Goal: Task Accomplishment & Management: Use online tool/utility

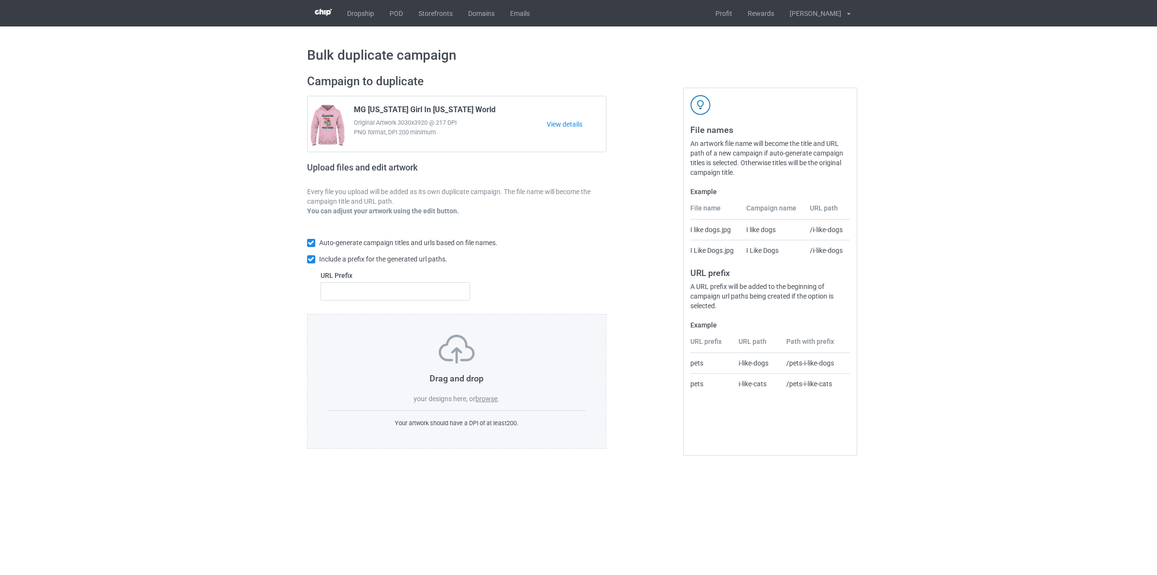
click at [492, 403] on label "browse" at bounding box center [486, 399] width 22 height 8
click at [0, 0] on input "browse" at bounding box center [0, 0] width 0 height 0
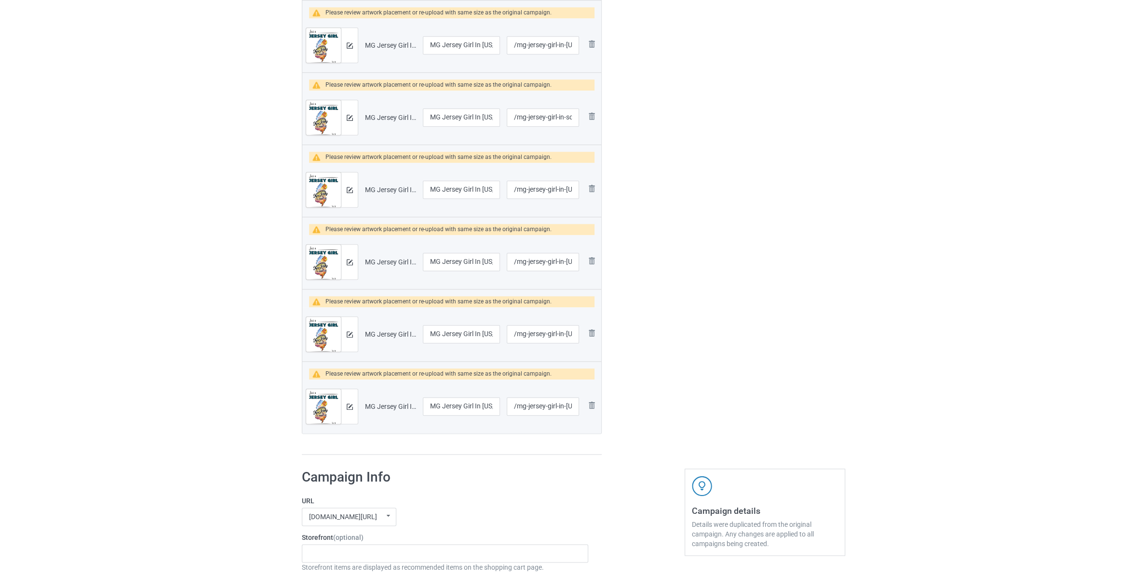
scroll to position [1265, 0]
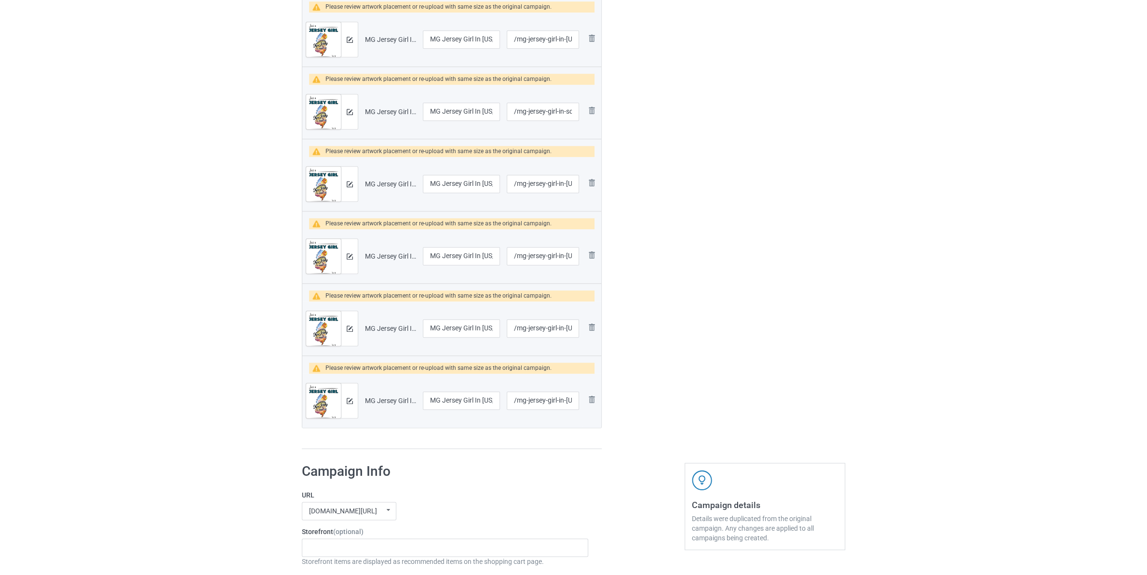
click at [387, 260] on div "MG Jersey Girl In [US_STATE] World.png" at bounding box center [390, 257] width 51 height 10
copy div "Jersey"
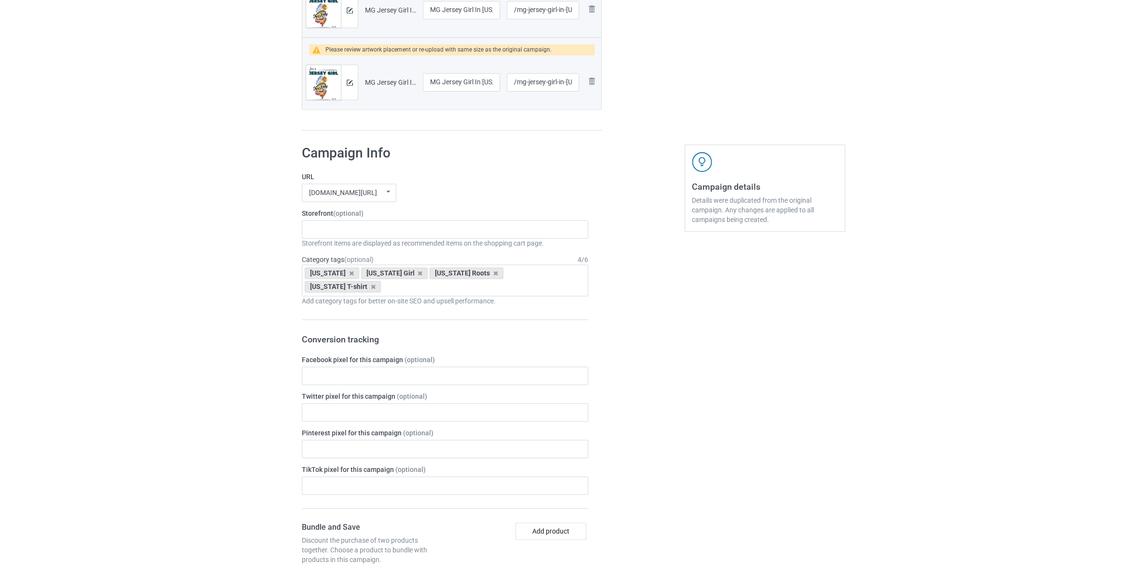
scroll to position [1619, 0]
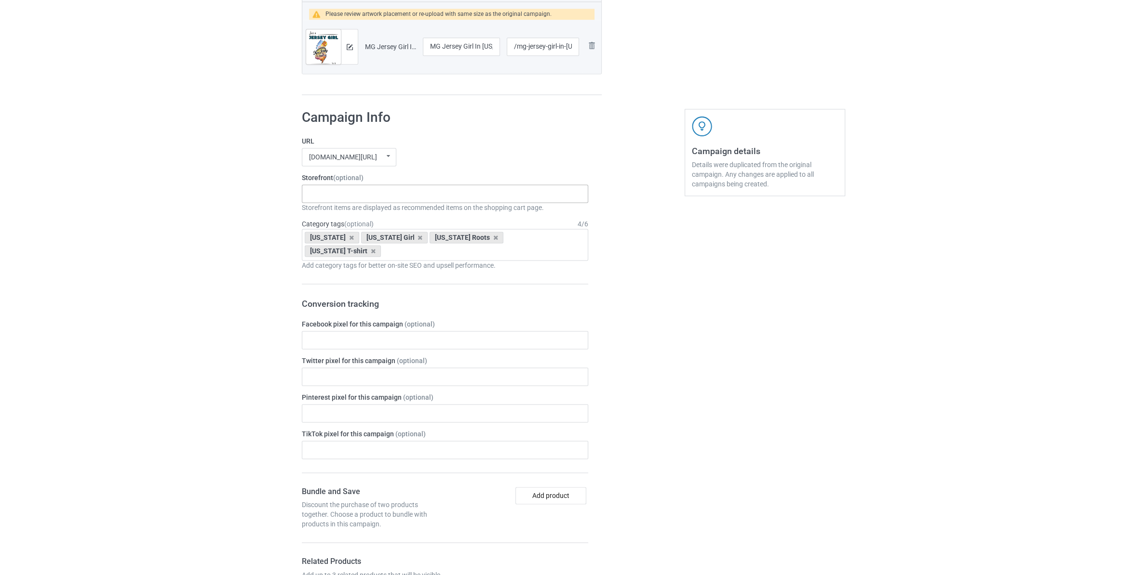
click at [388, 188] on div "Georgia Store 5fec9e14ddb50f5220d672ca" at bounding box center [445, 194] width 286 height 18
paste input "Jersey"
type input "Jersey"
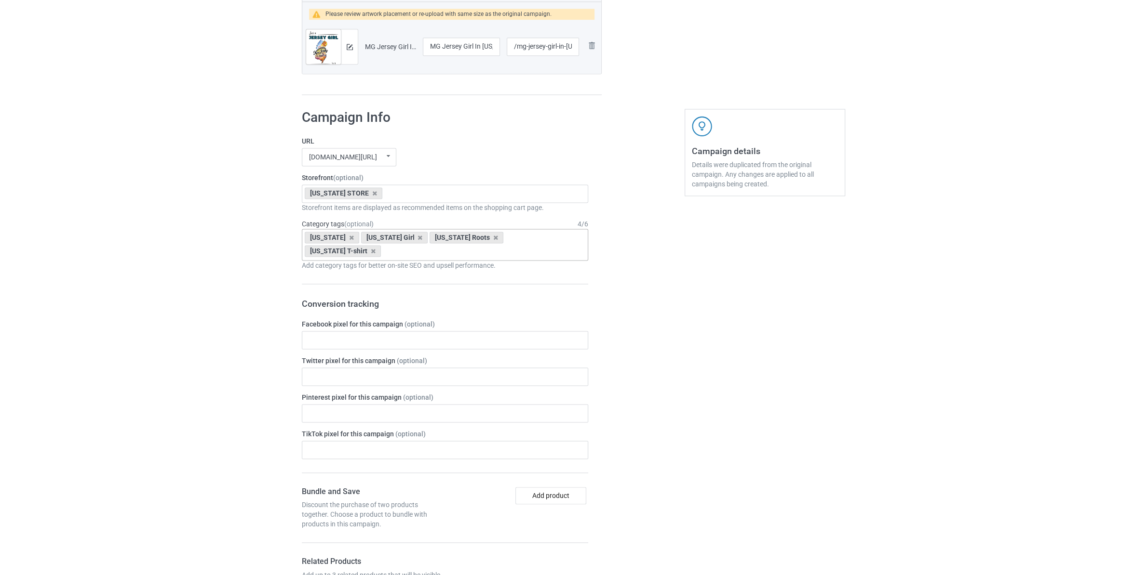
click at [344, 242] on div "[US_STATE]" at bounding box center [332, 238] width 54 height 12
click at [349, 241] on icon at bounding box center [351, 238] width 5 height 6
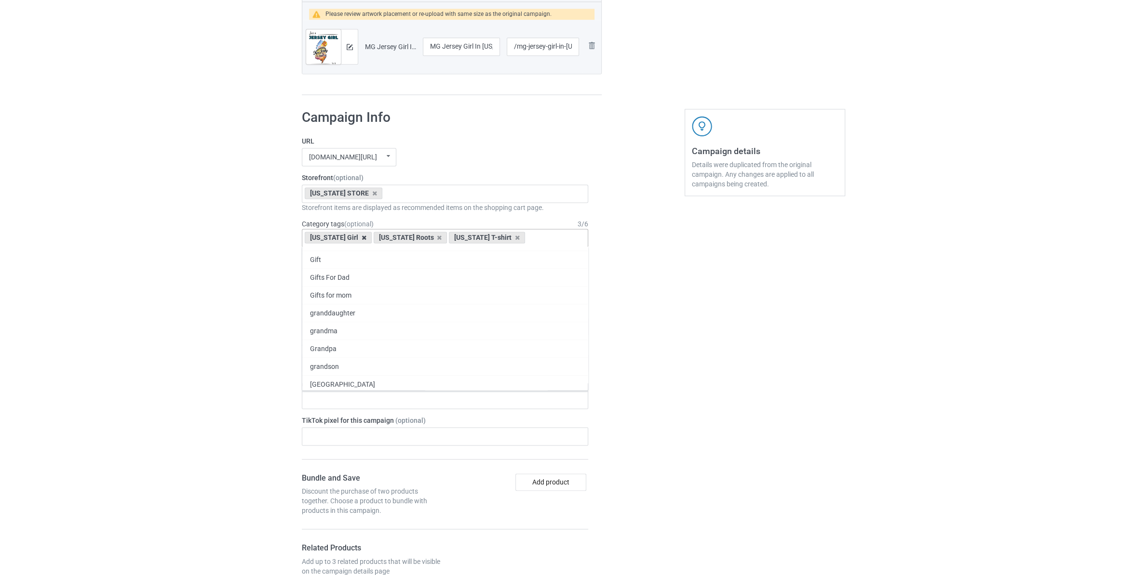
click at [361, 241] on icon at bounding box center [363, 238] width 5 height 6
click at [366, 243] on div "[US_STATE] Roots" at bounding box center [342, 238] width 74 height 12
click at [368, 241] on icon at bounding box center [370, 238] width 5 height 6
click at [371, 241] on icon at bounding box center [373, 238] width 5 height 6
paste input "Jersey"
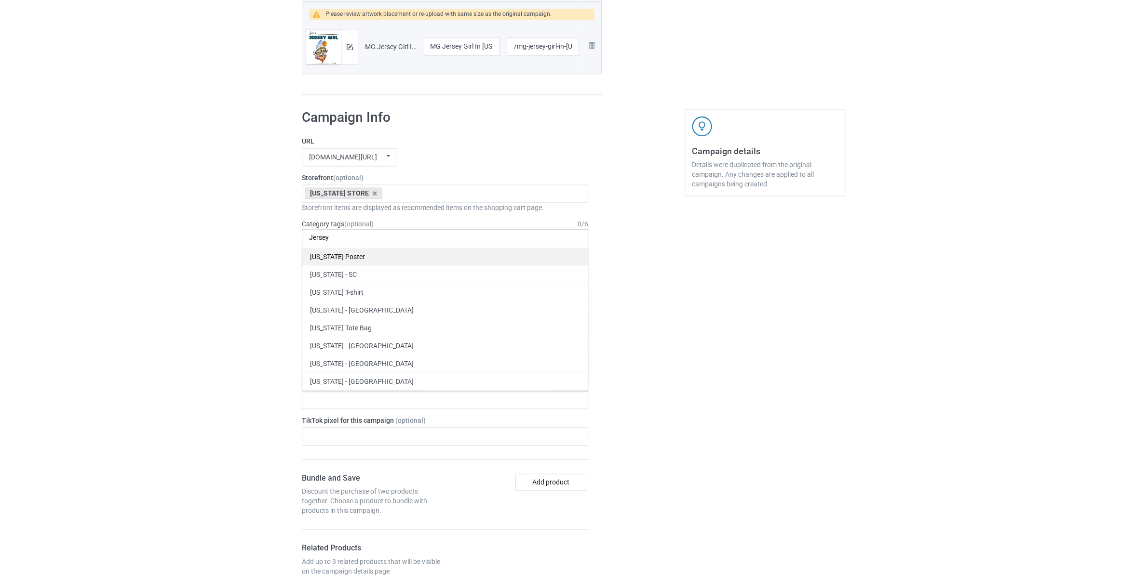
scroll to position [538, 0]
type input "Jersey"
click at [383, 296] on div "[US_STATE] T-shirt" at bounding box center [444, 292] width 285 height 18
paste input "Jersey"
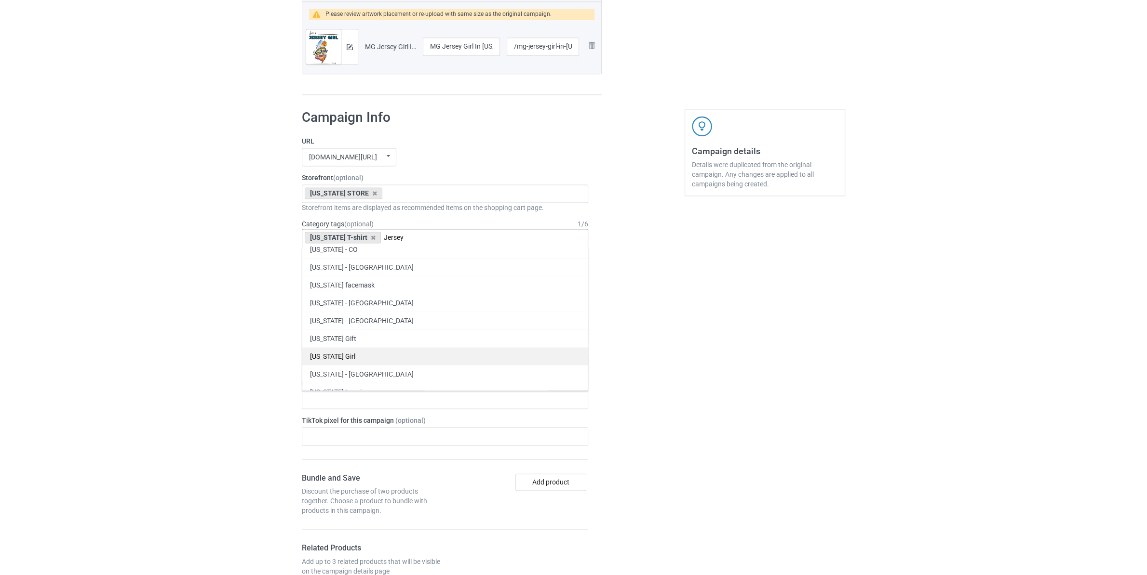
type input "Jersey"
click at [372, 359] on div "[US_STATE] Girl" at bounding box center [444, 356] width 285 height 18
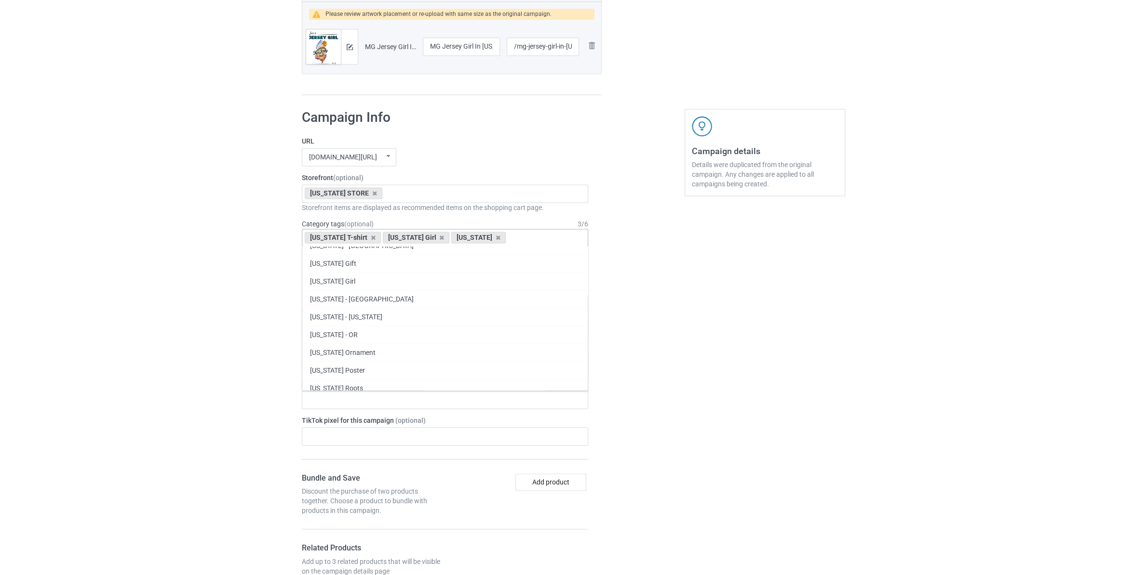
paste input "Jersey"
type input "Jersey"
click at [348, 318] on div "Jersey Roots" at bounding box center [444, 309] width 285 height 18
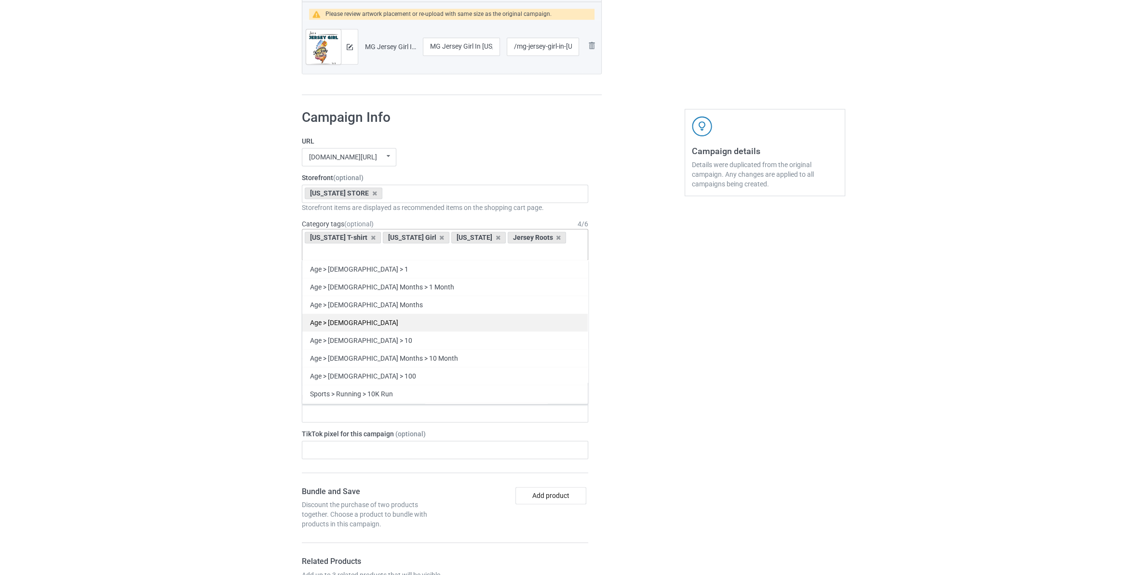
paste input "Jersey"
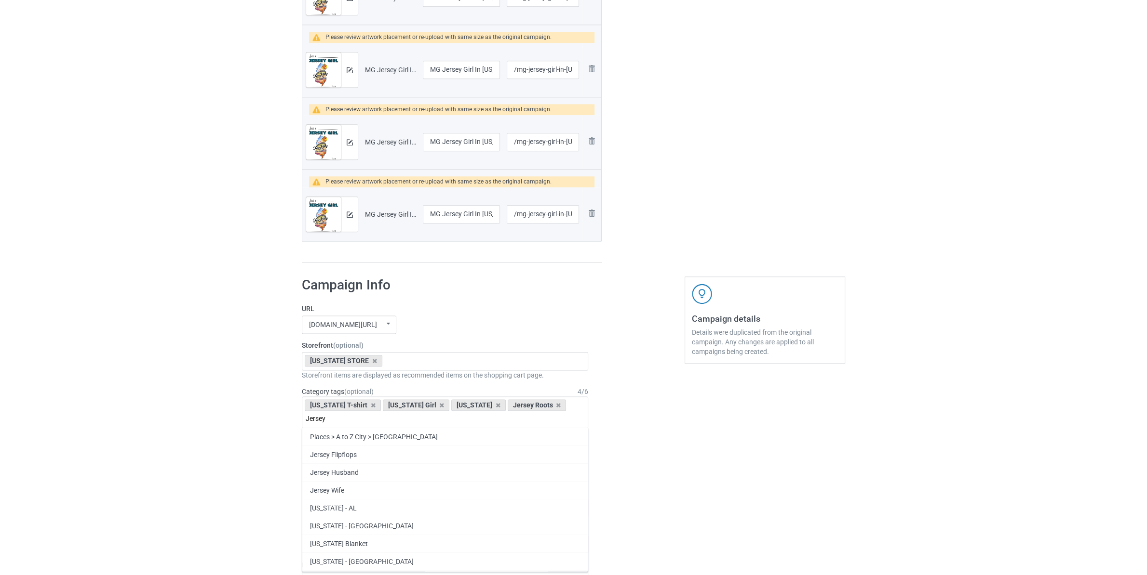
scroll to position [1619, 0]
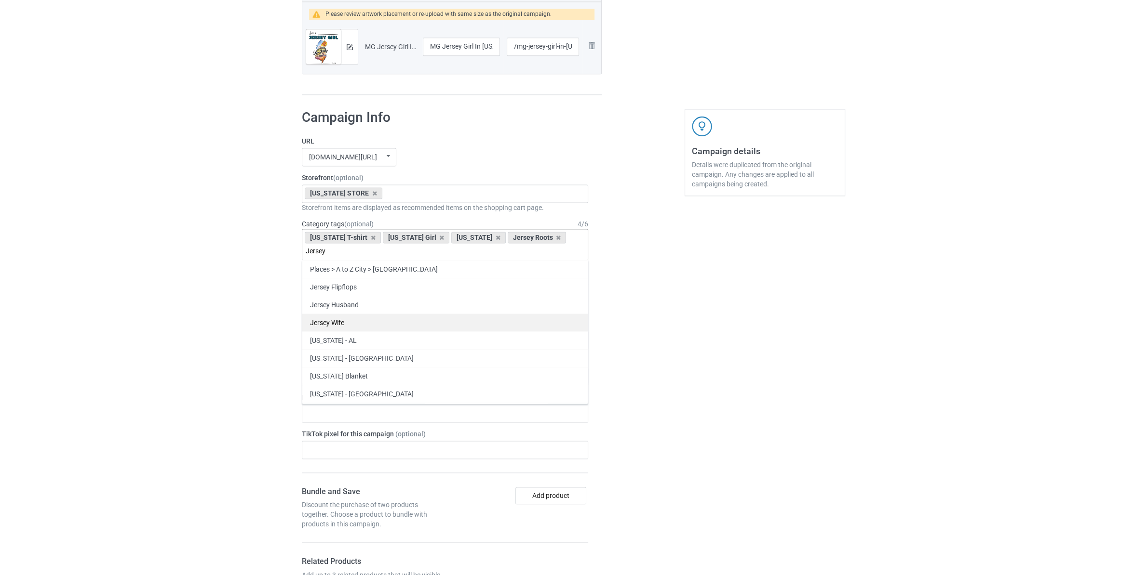
type input "Jersey"
click at [374, 331] on div "Jersey Wife" at bounding box center [444, 323] width 285 height 18
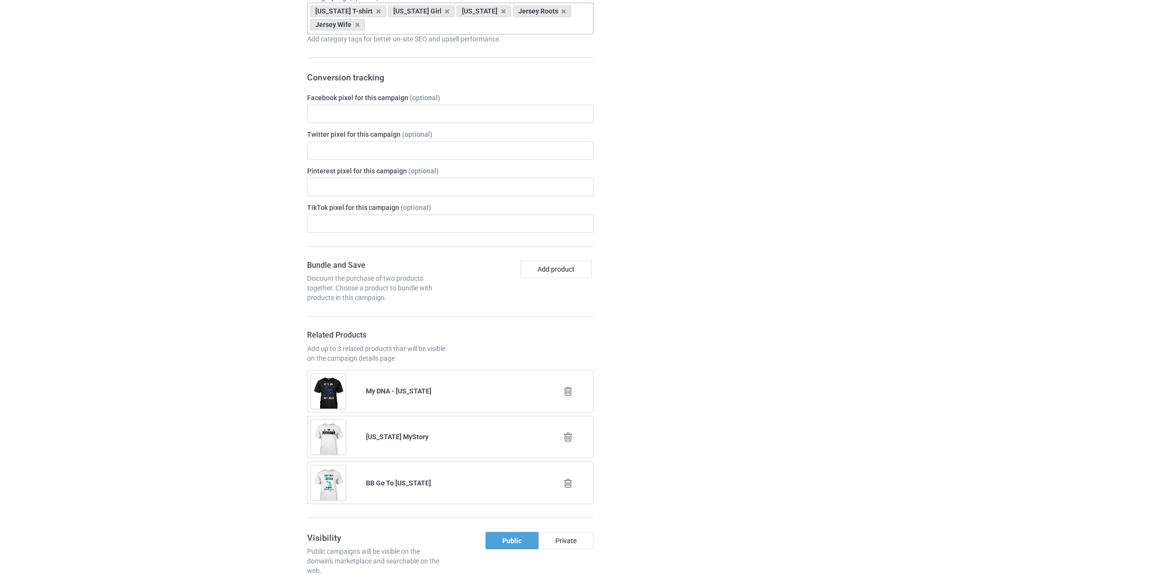
scroll to position [1974, 0]
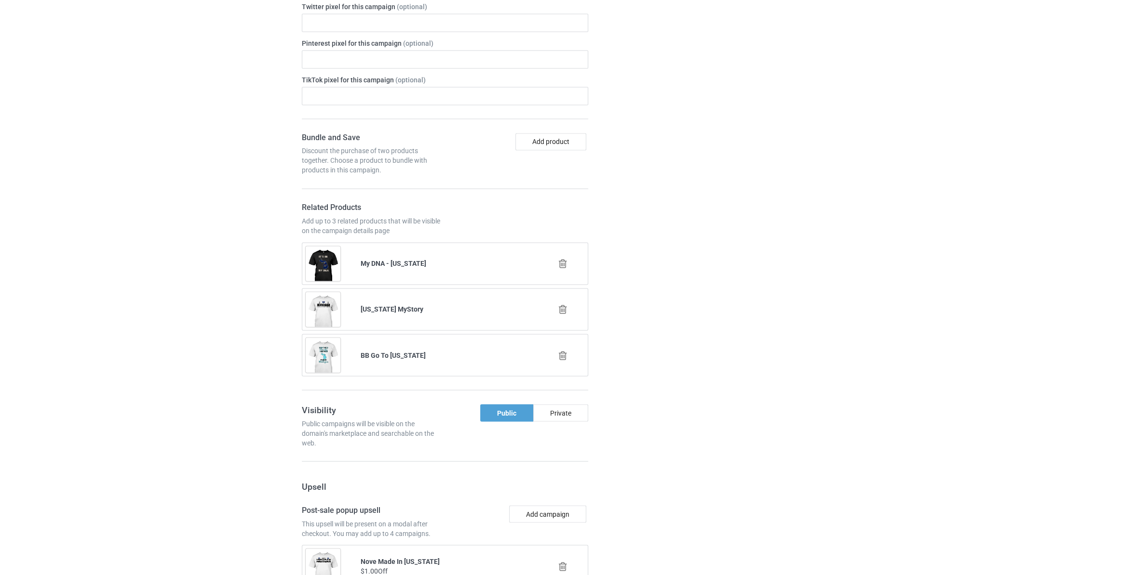
click at [563, 269] on icon at bounding box center [563, 264] width 12 height 10
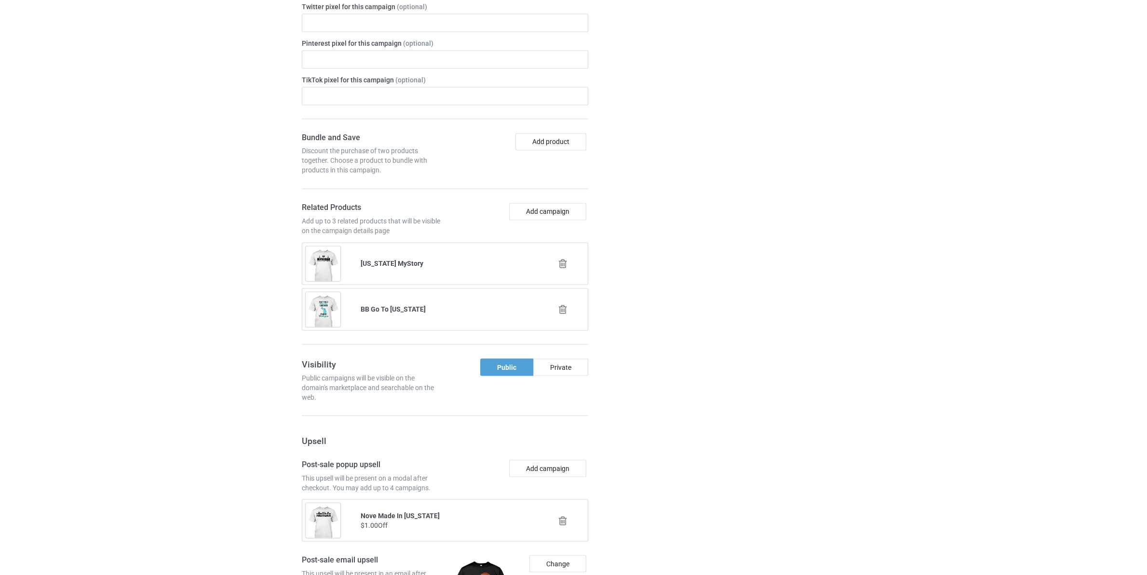
click at [563, 269] on icon at bounding box center [563, 264] width 12 height 10
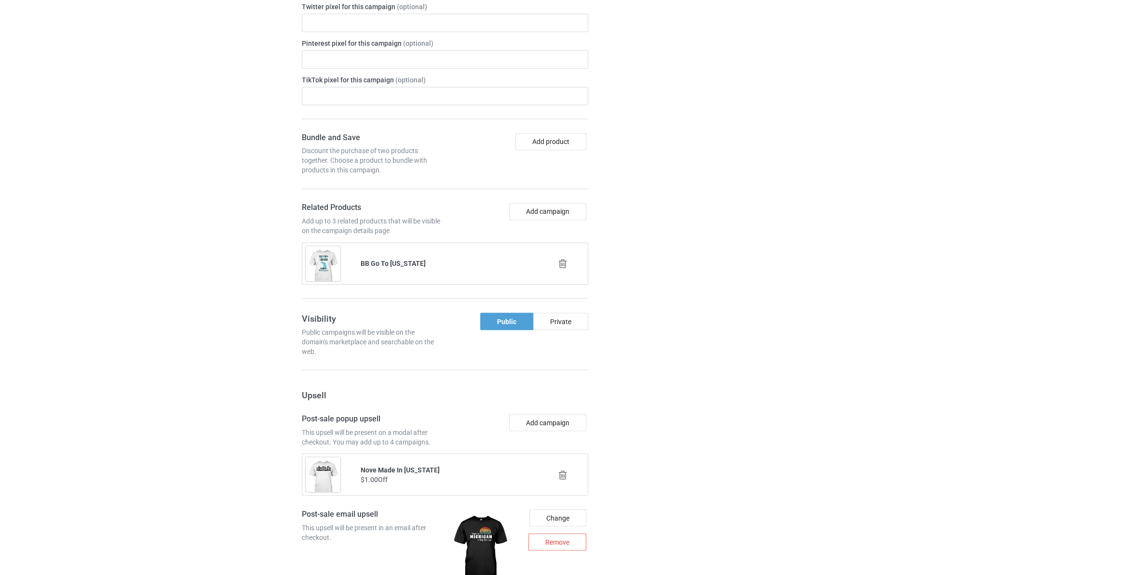
click at [563, 269] on icon at bounding box center [563, 264] width 12 height 10
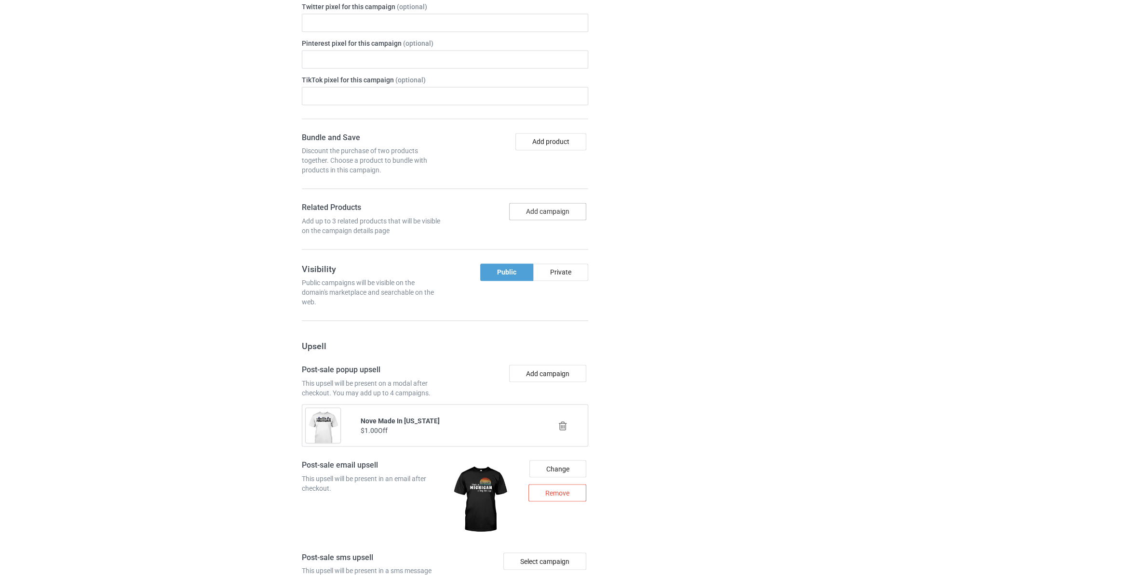
click at [562, 220] on button "Add campaign" at bounding box center [547, 211] width 77 height 17
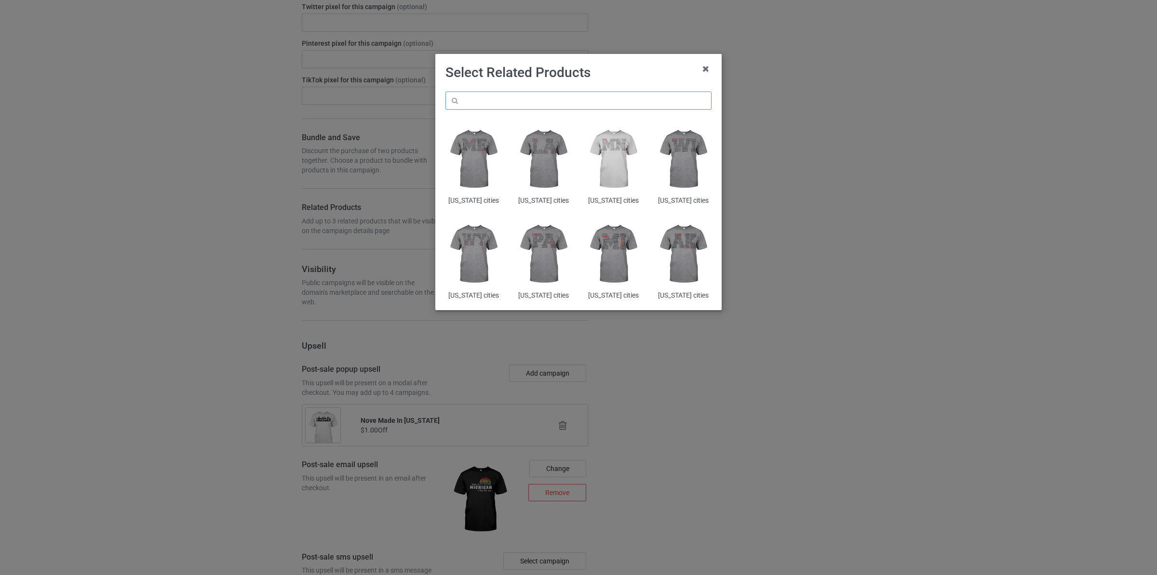
click at [523, 99] on input "text" at bounding box center [578, 101] width 266 height 18
paste input "Jersey"
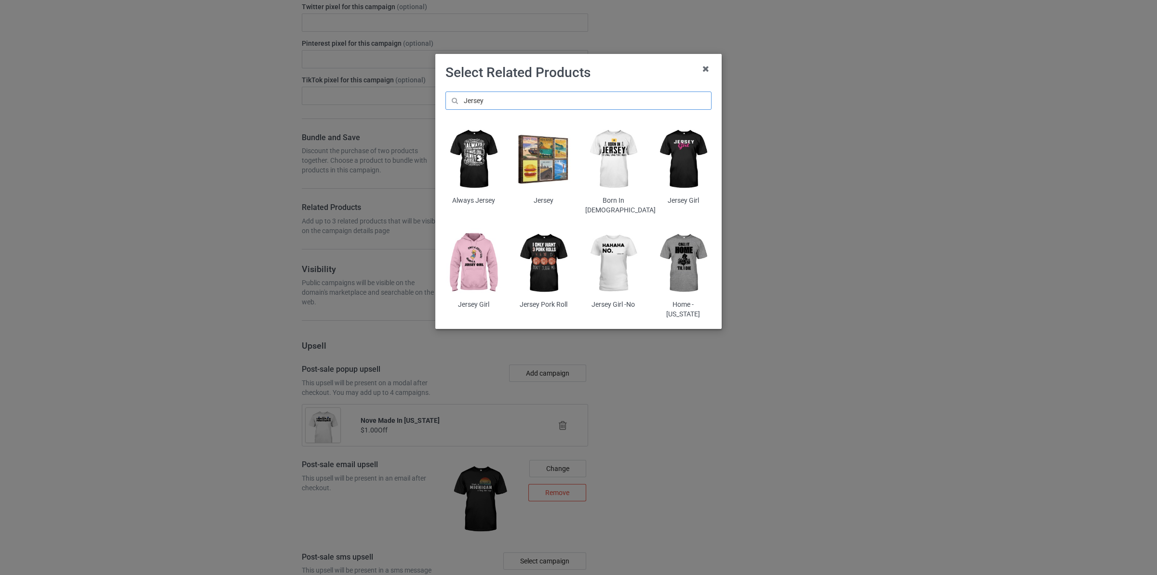
type input "Jersey"
click at [468, 257] on img at bounding box center [473, 263] width 56 height 70
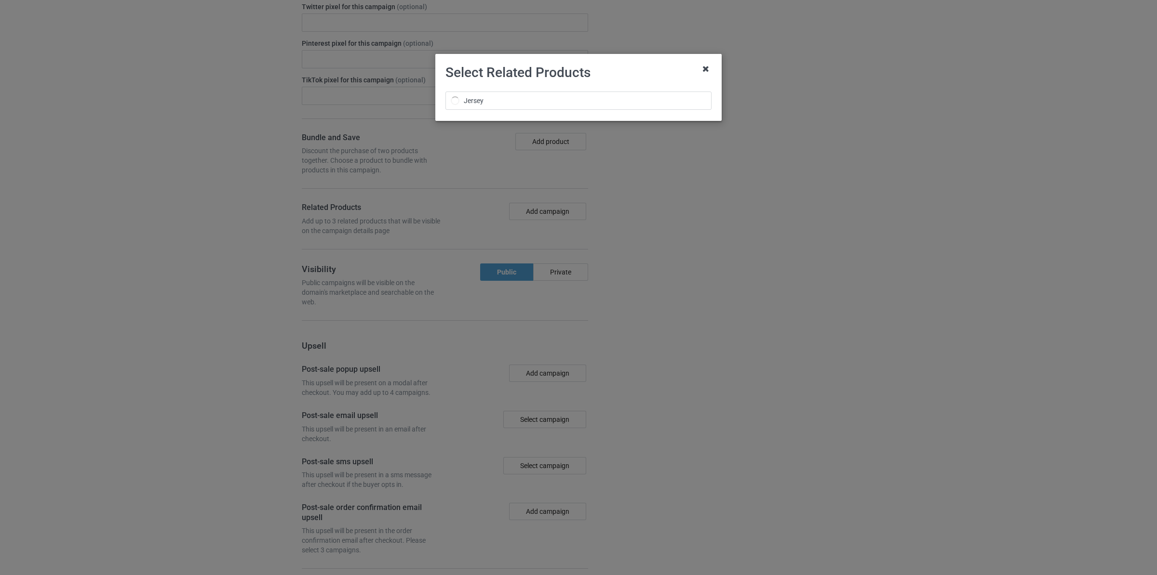
click at [708, 68] on icon at bounding box center [705, 68] width 15 height 15
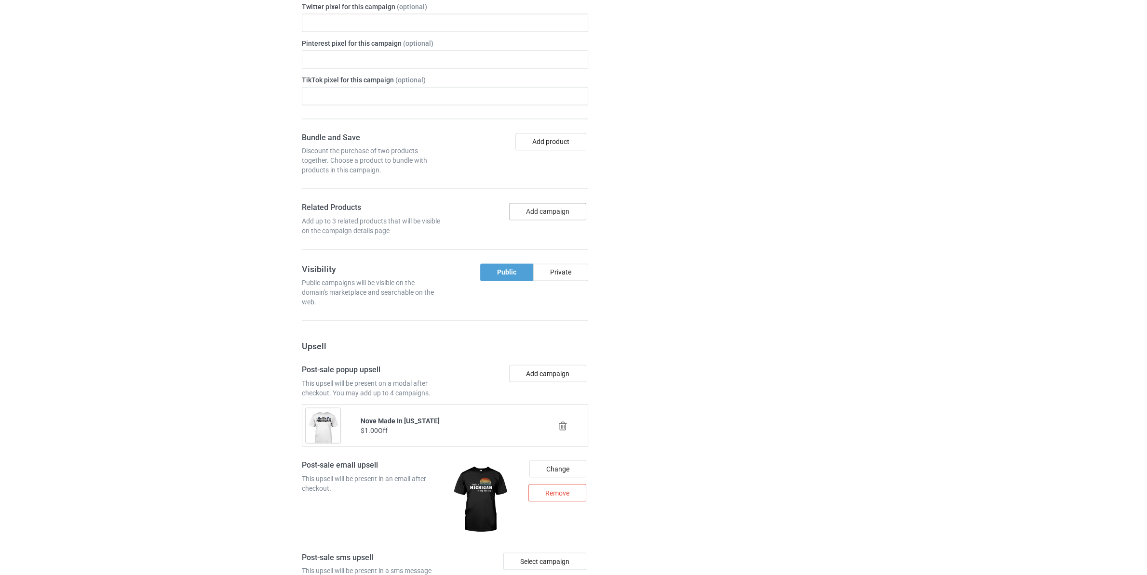
click at [577, 220] on button "Add campaign" at bounding box center [547, 211] width 77 height 17
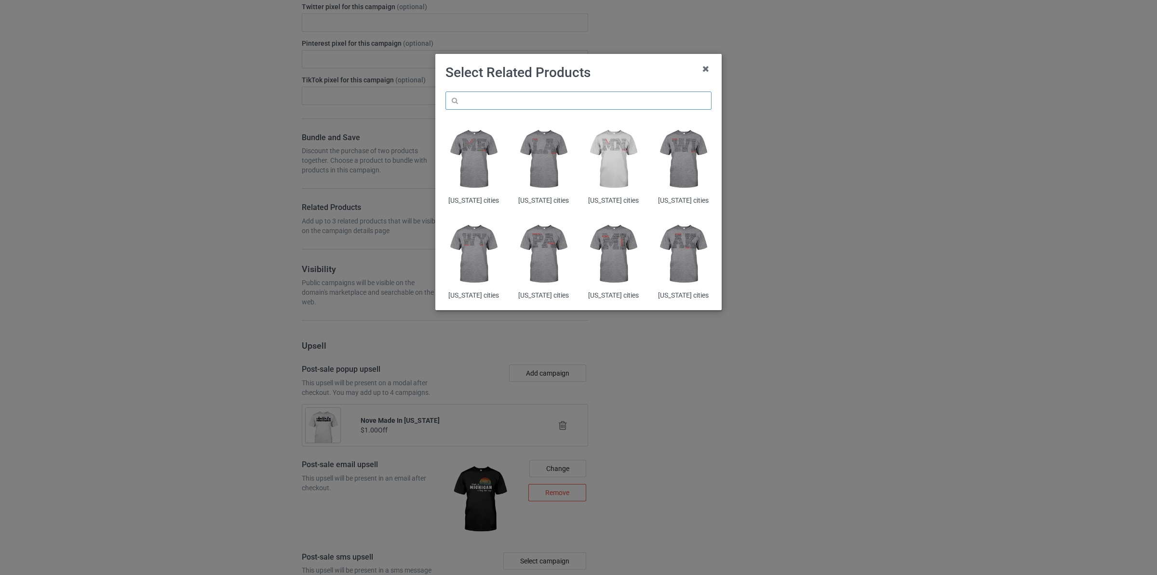
click at [546, 99] on input "text" at bounding box center [578, 101] width 266 height 18
paste input "Jersey"
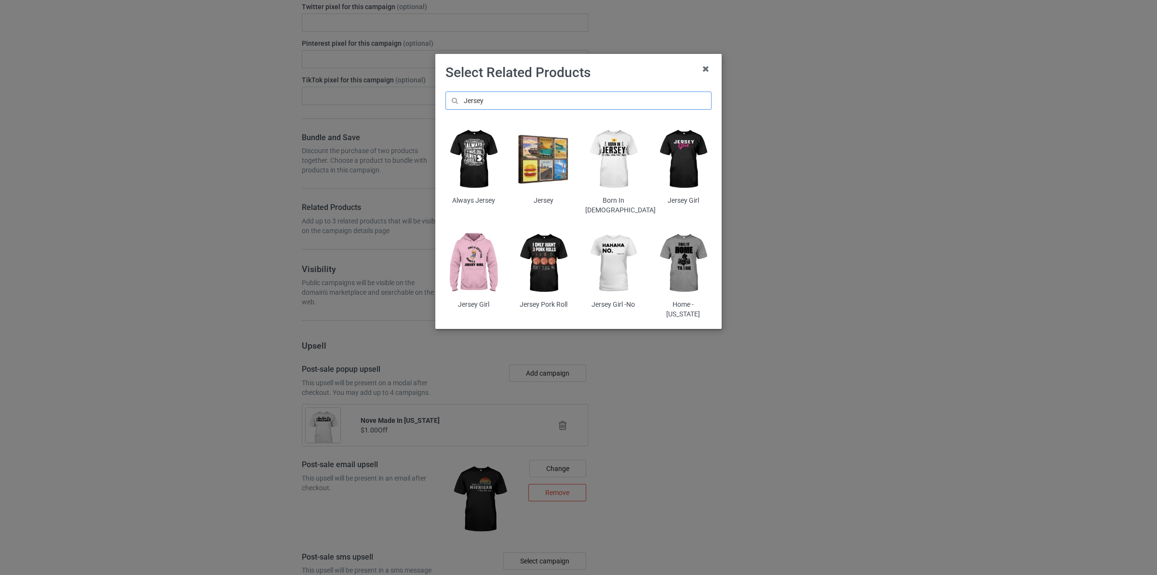
type input "Jersey"
click at [684, 258] on img at bounding box center [683, 263] width 56 height 70
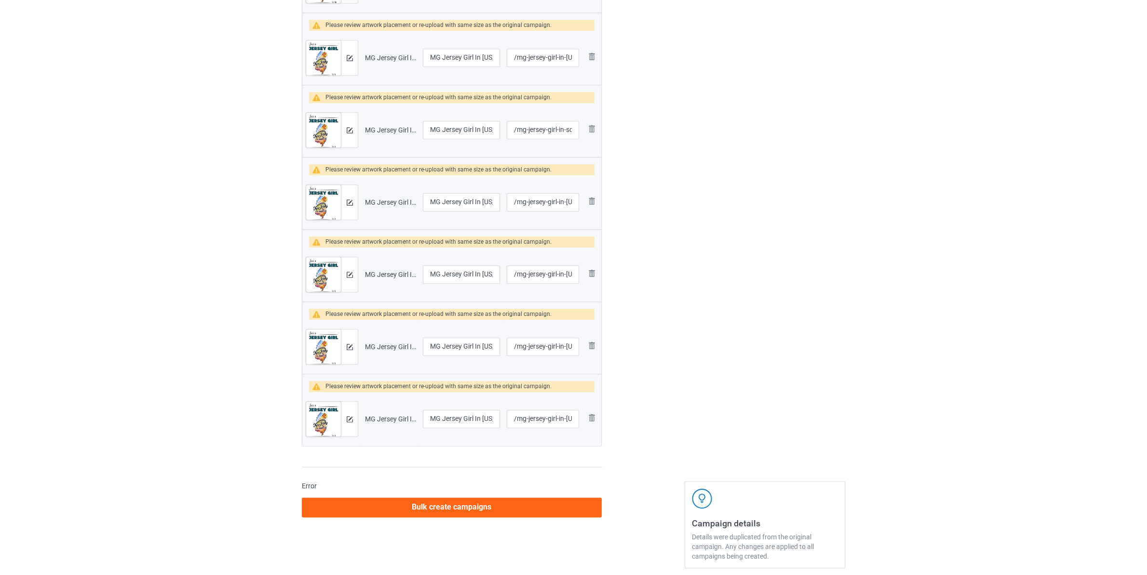
scroll to position [1264, 0]
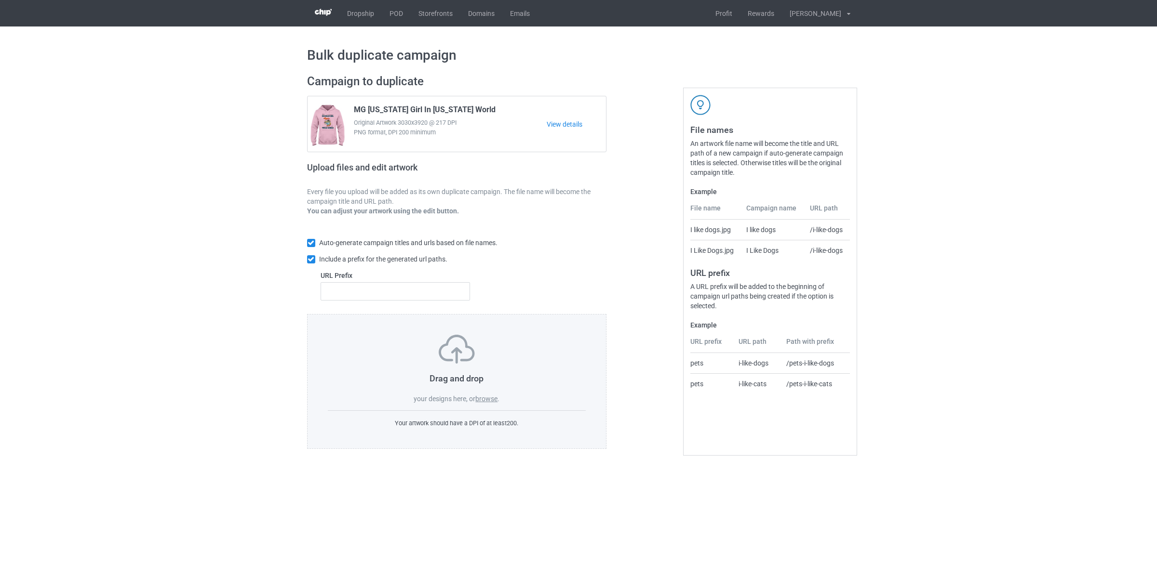
drag, startPoint x: 494, startPoint y: 392, endPoint x: 494, endPoint y: 402, distance: 10.1
click at [494, 400] on div "Drag and drop your designs here, or browse ." at bounding box center [457, 369] width 258 height 69
click at [494, 402] on label "browse" at bounding box center [486, 399] width 22 height 8
click at [0, 0] on input "browse" at bounding box center [0, 0] width 0 height 0
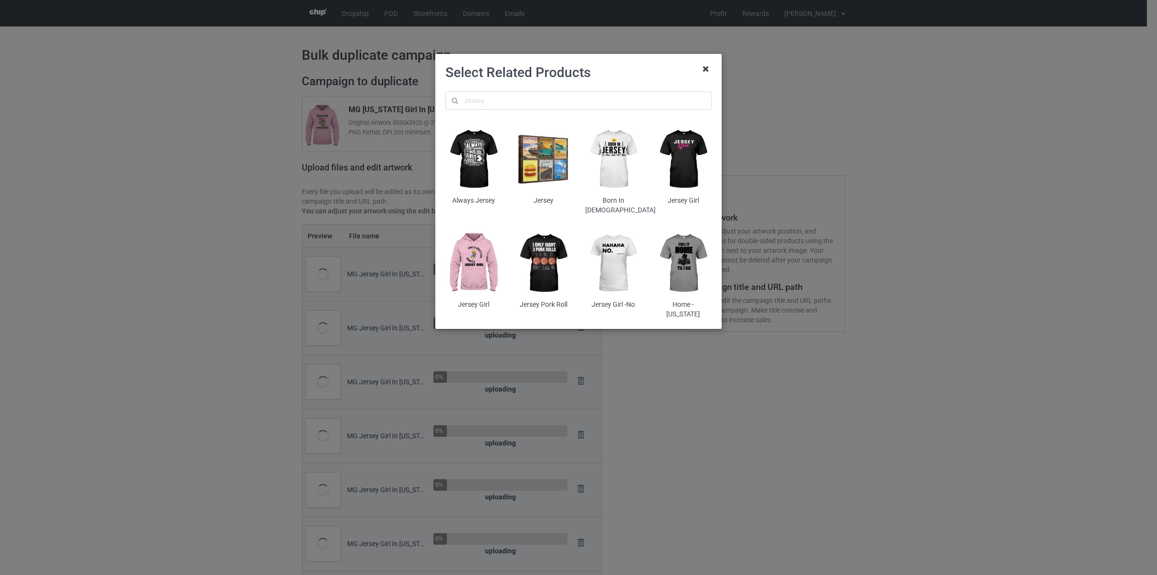
click at [706, 66] on icon at bounding box center [705, 68] width 15 height 15
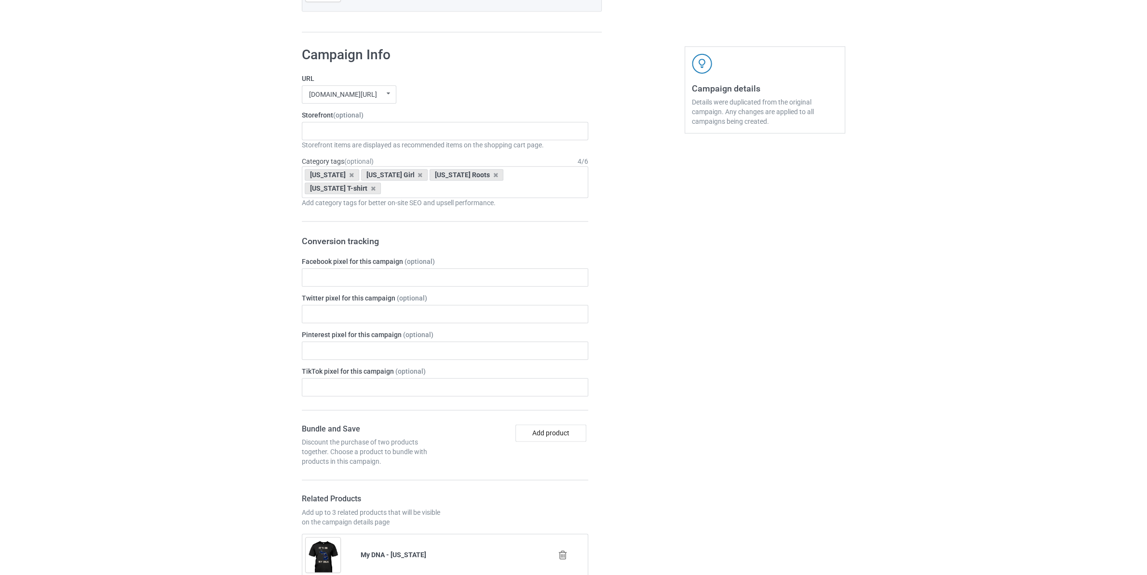
scroll to position [1670, 0]
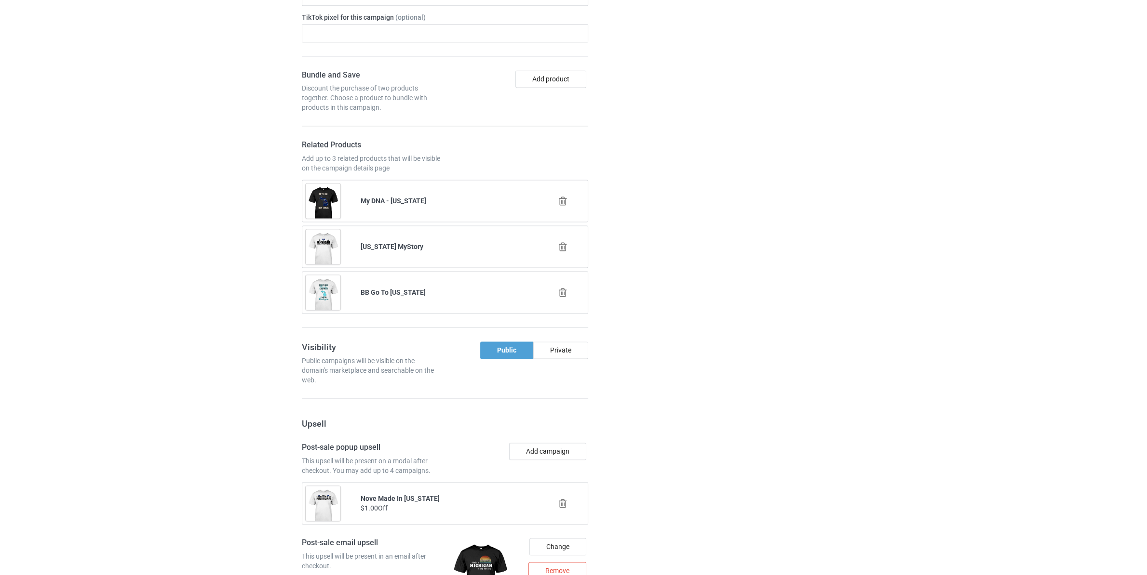
click at [561, 205] on icon at bounding box center [563, 201] width 12 height 10
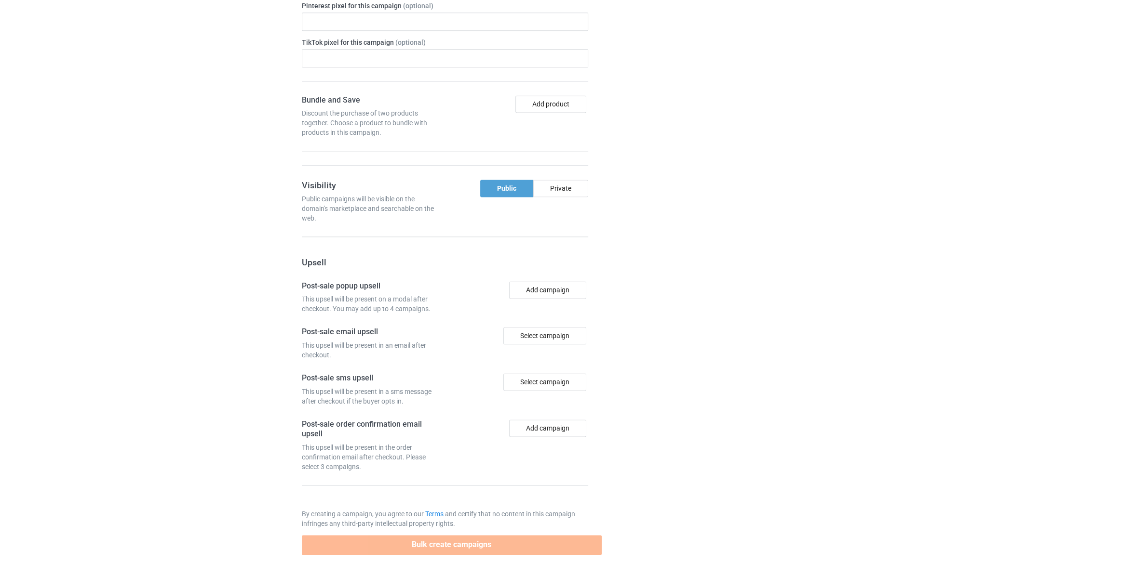
scroll to position [1650, 0]
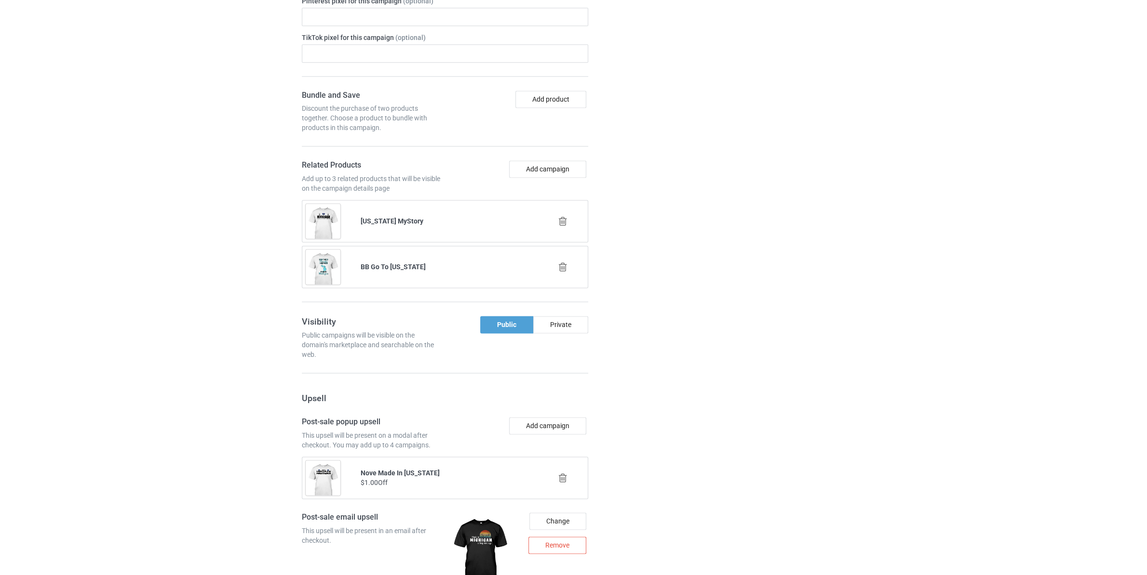
click at [562, 205] on div "[US_STATE] MyStory" at bounding box center [445, 221] width 292 height 48
click at [566, 225] on icon at bounding box center [563, 221] width 12 height 10
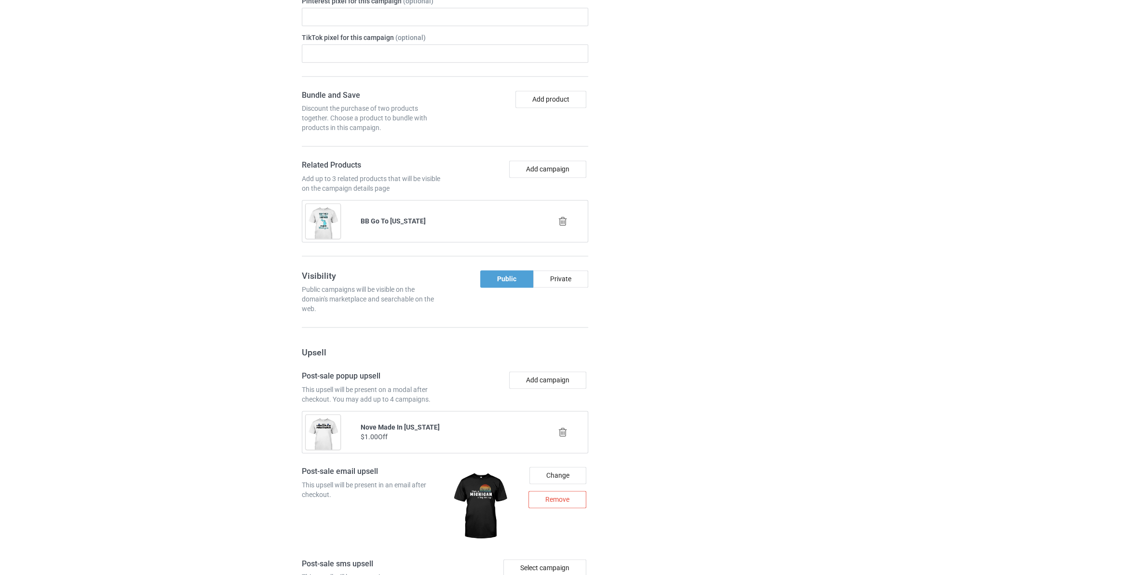
click at [566, 226] on icon at bounding box center [563, 221] width 12 height 10
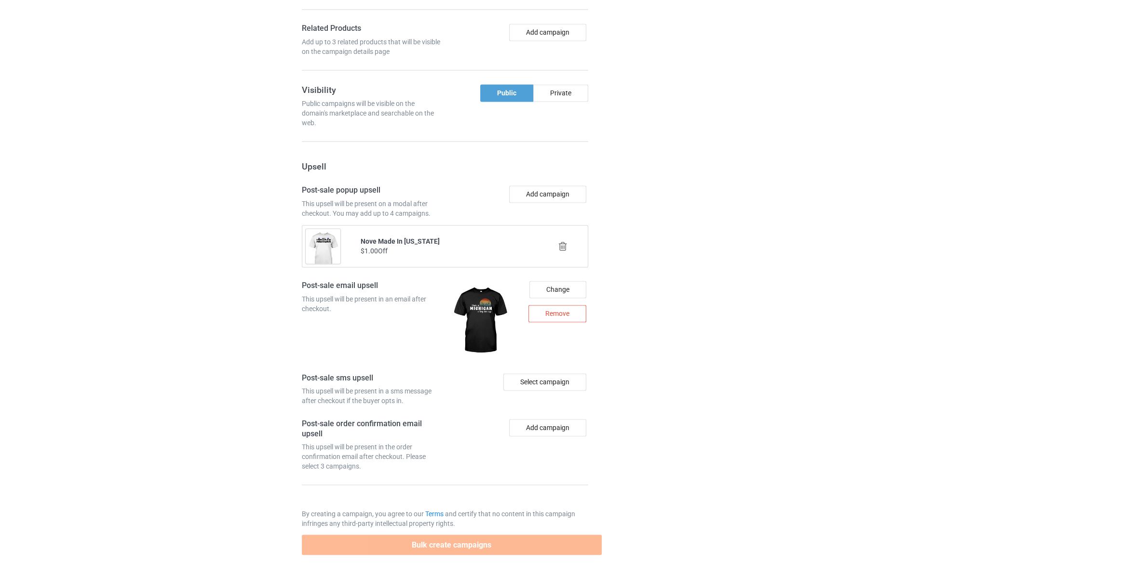
click at [563, 248] on icon at bounding box center [563, 246] width 12 height 10
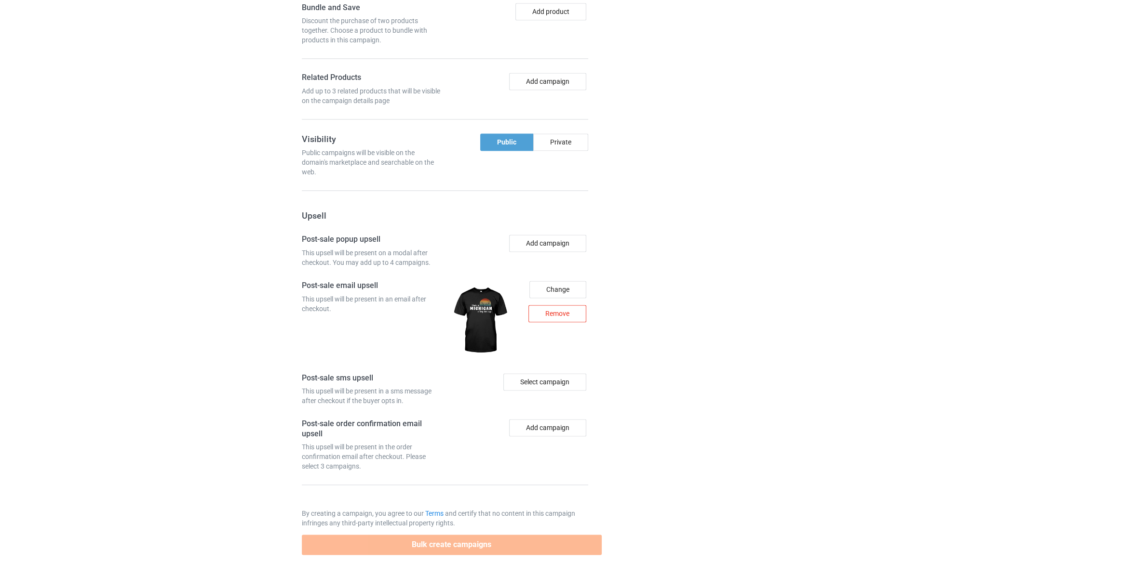
click at [575, 309] on div "Remove" at bounding box center [557, 313] width 58 height 17
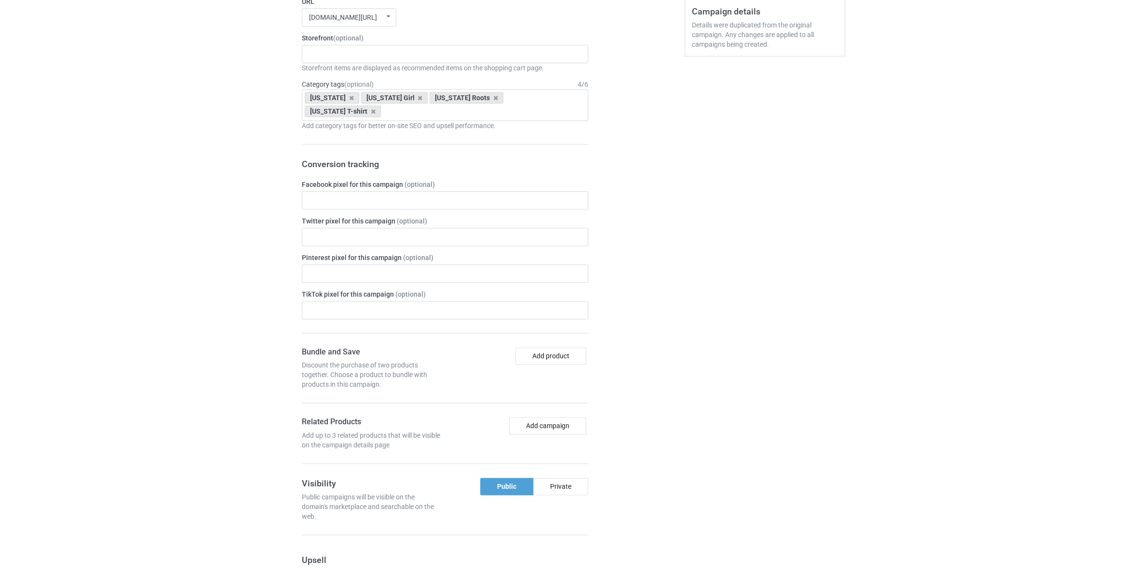
scroll to position [1190, 0]
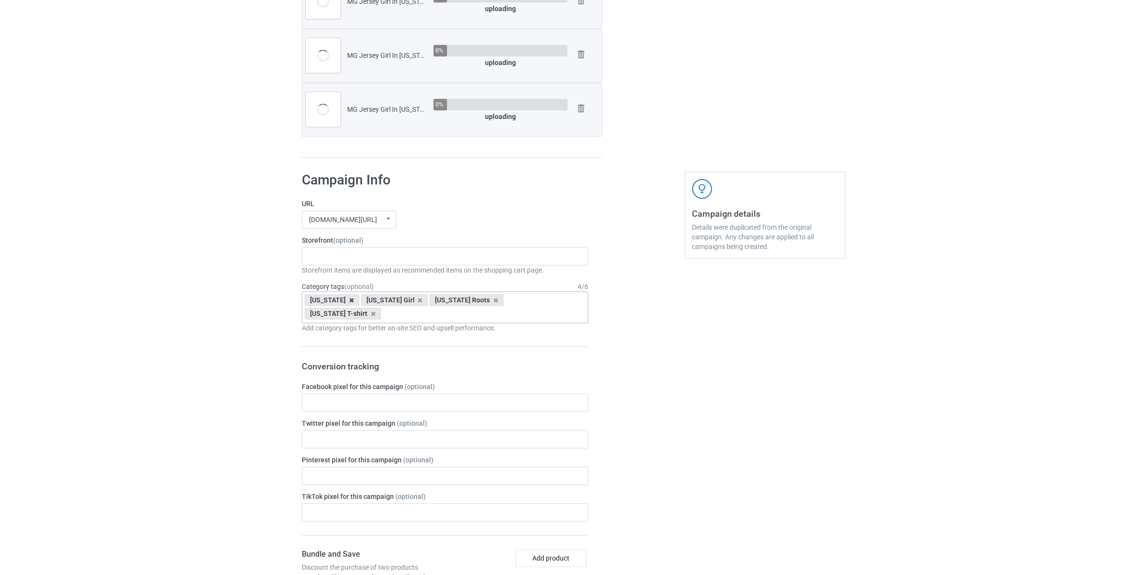
click at [351, 301] on icon at bounding box center [351, 300] width 5 height 6
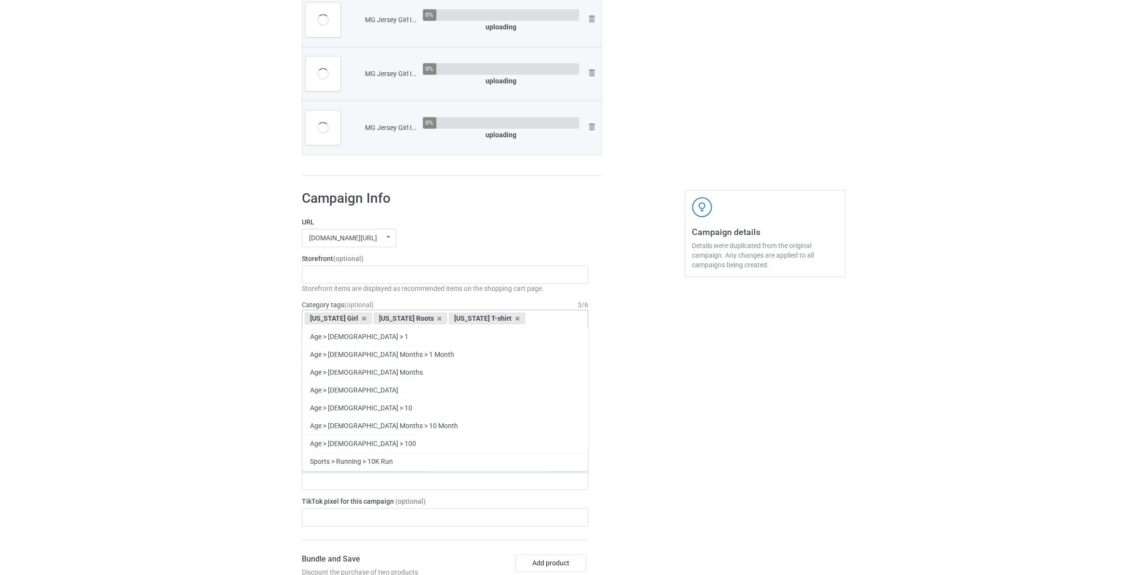
scroll to position [1209, 0]
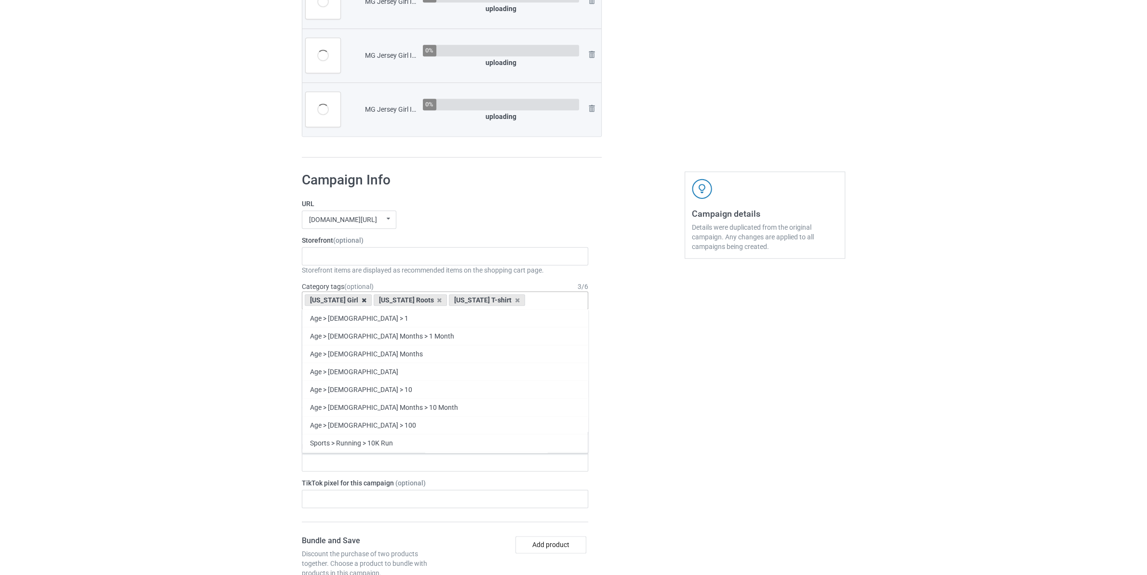
click at [361, 301] on icon at bounding box center [363, 300] width 5 height 6
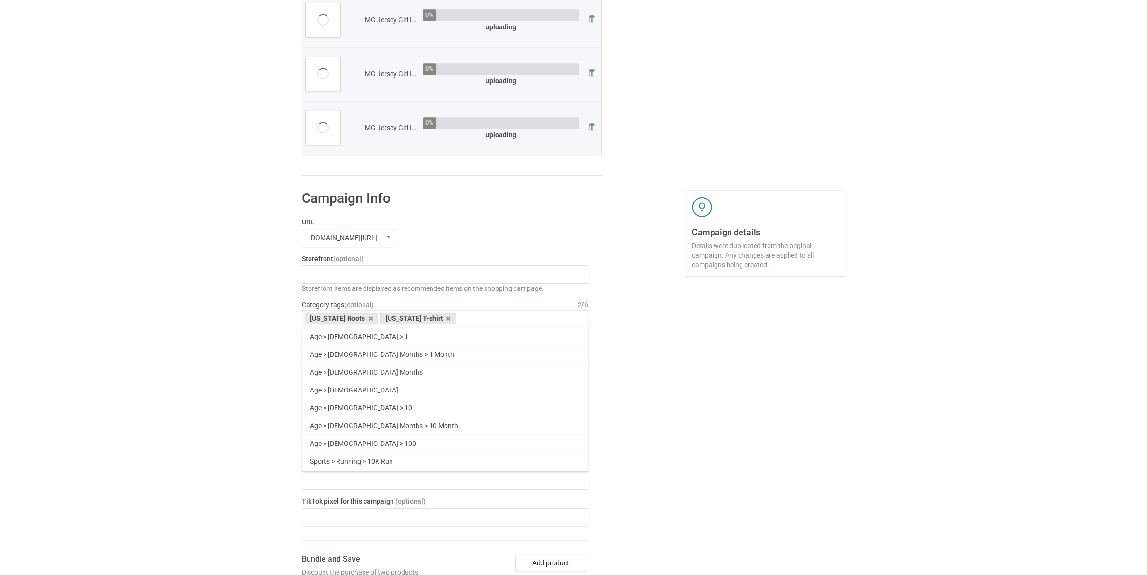
scroll to position [1227, 0]
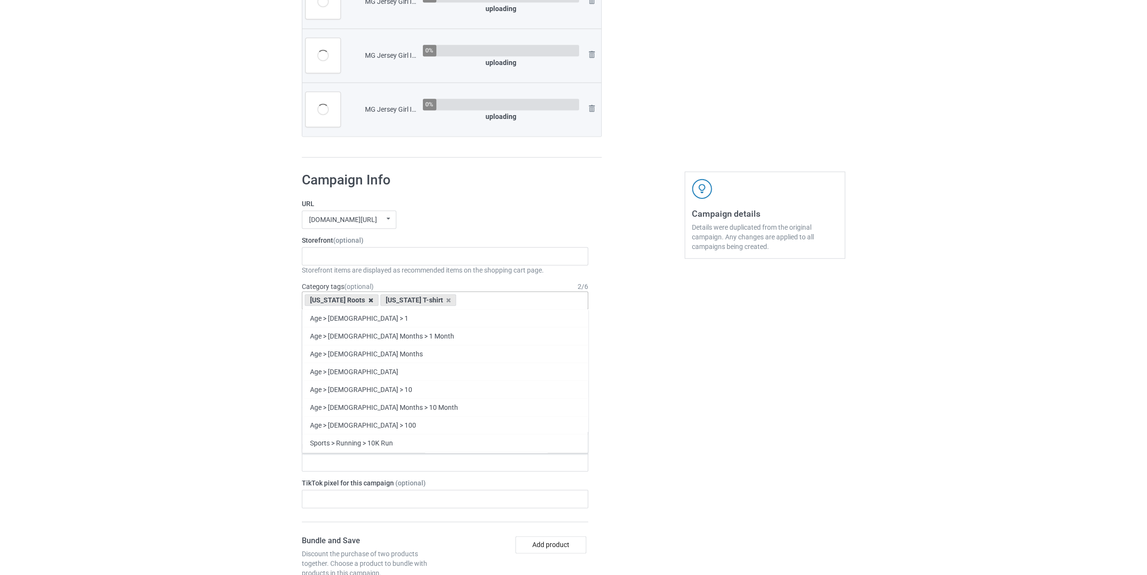
click at [368, 301] on icon at bounding box center [370, 300] width 5 height 6
click at [371, 301] on icon at bounding box center [373, 300] width 5 height 6
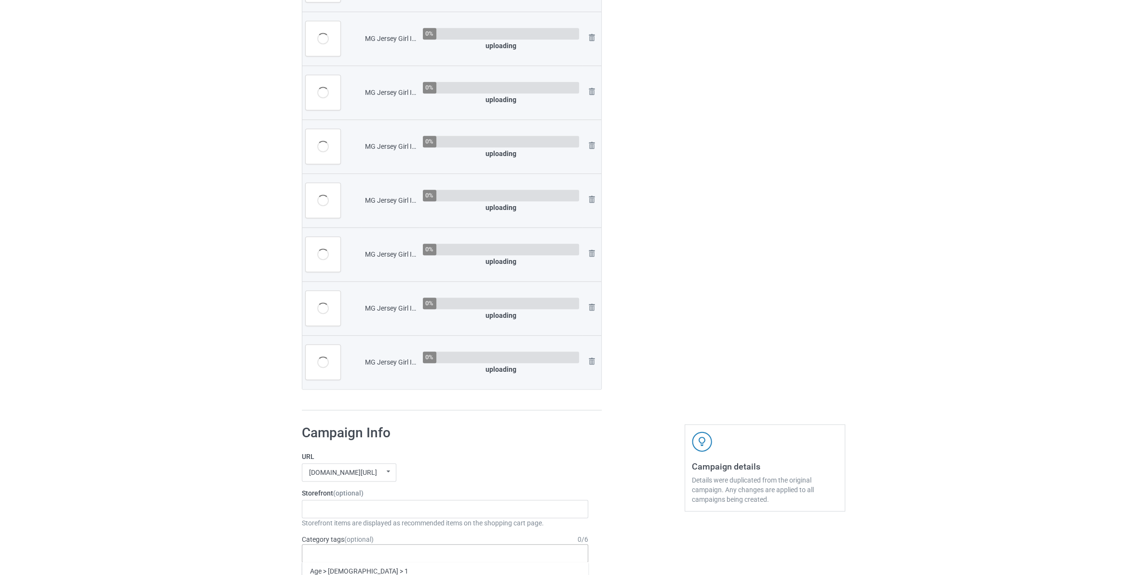
scroll to position [1245, 0]
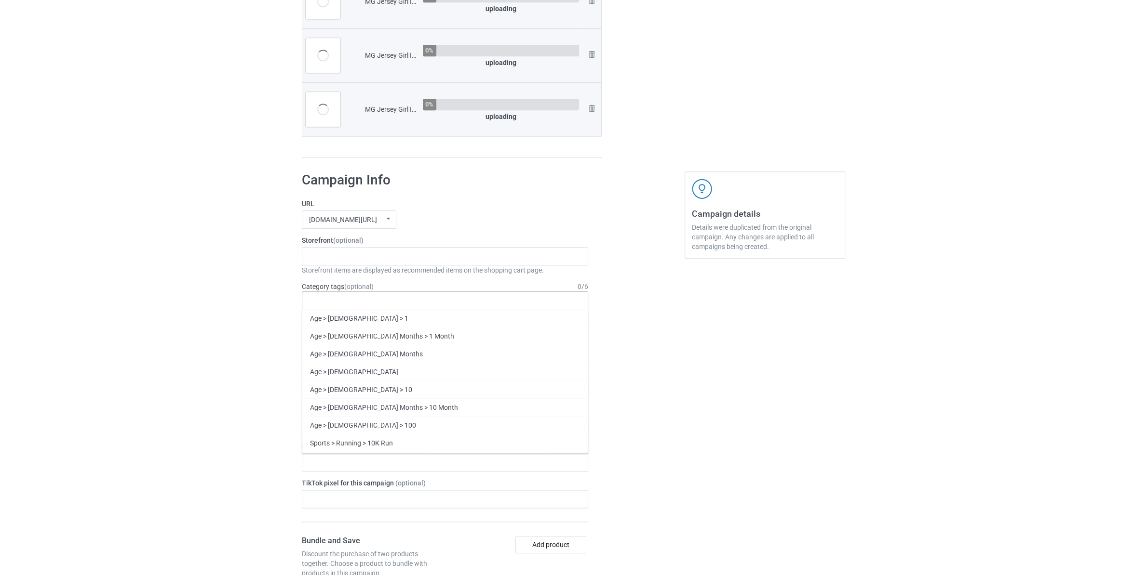
click at [388, 108] on div "MG Jersey Girl In [US_STATE] World.png" at bounding box center [390, 110] width 51 height 10
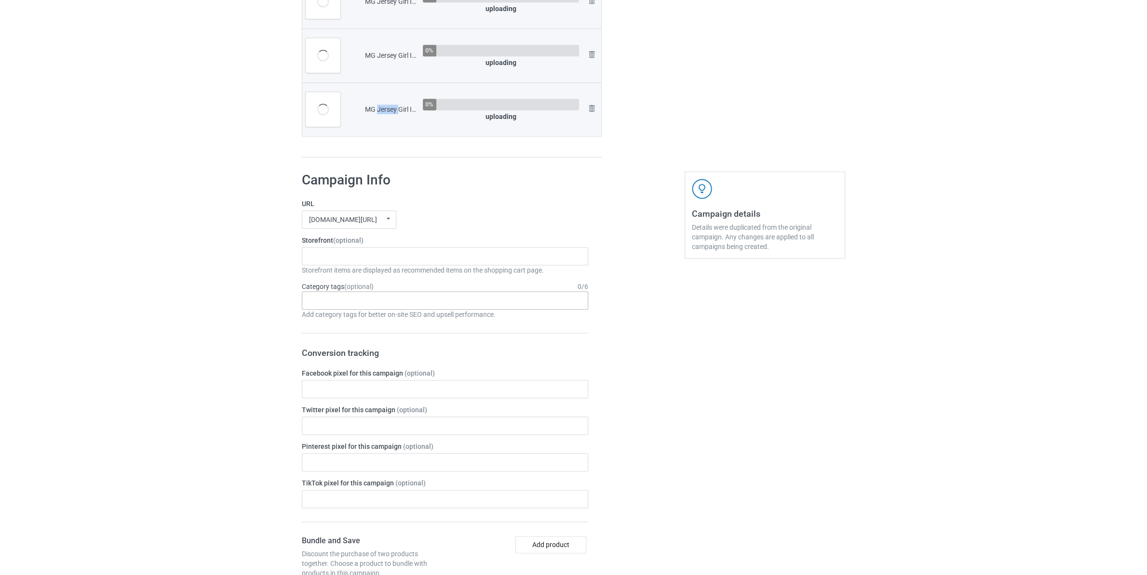
click at [388, 108] on div "MG Jersey Girl In [US_STATE] World.png" at bounding box center [390, 110] width 51 height 10
copy div "Jersey"
click at [366, 260] on div "[US_STATE] STORE 5fccb7bafbc6d14e45096356" at bounding box center [445, 256] width 286 height 18
paste input "Jersey"
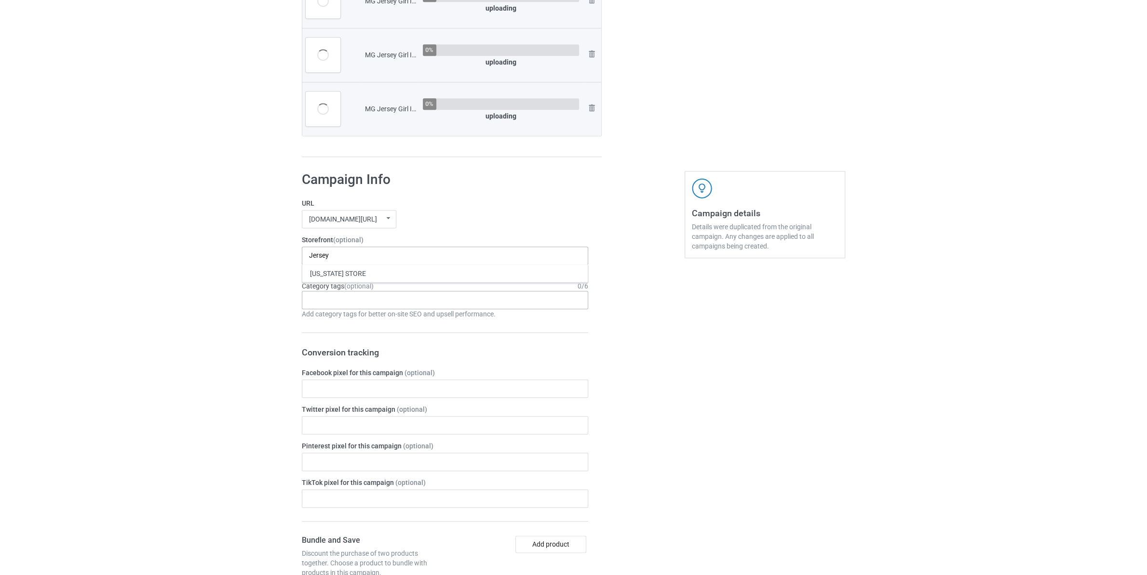
type input "Jersey"
click at [340, 306] on div "Age > [DEMOGRAPHIC_DATA] > 1 Age > [DEMOGRAPHIC_DATA] Months > 1 Month Age > [D…" at bounding box center [445, 300] width 286 height 18
paste input "Jersey"
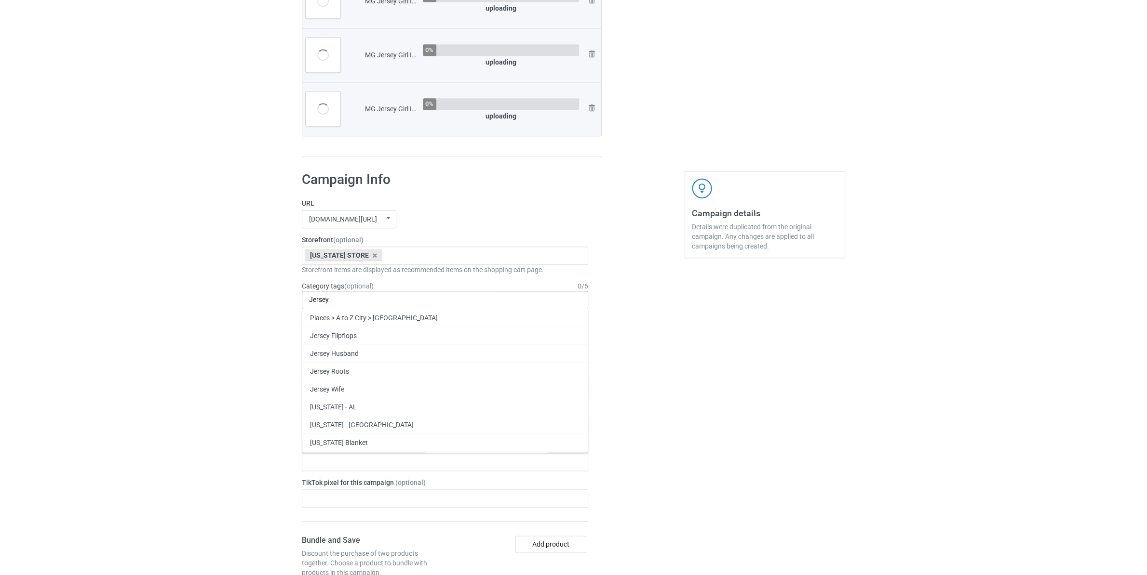
scroll to position [0, 0]
type input "Jersey"
click at [345, 379] on div "Jersey Roots" at bounding box center [444, 371] width 285 height 18
paste input "Jersey"
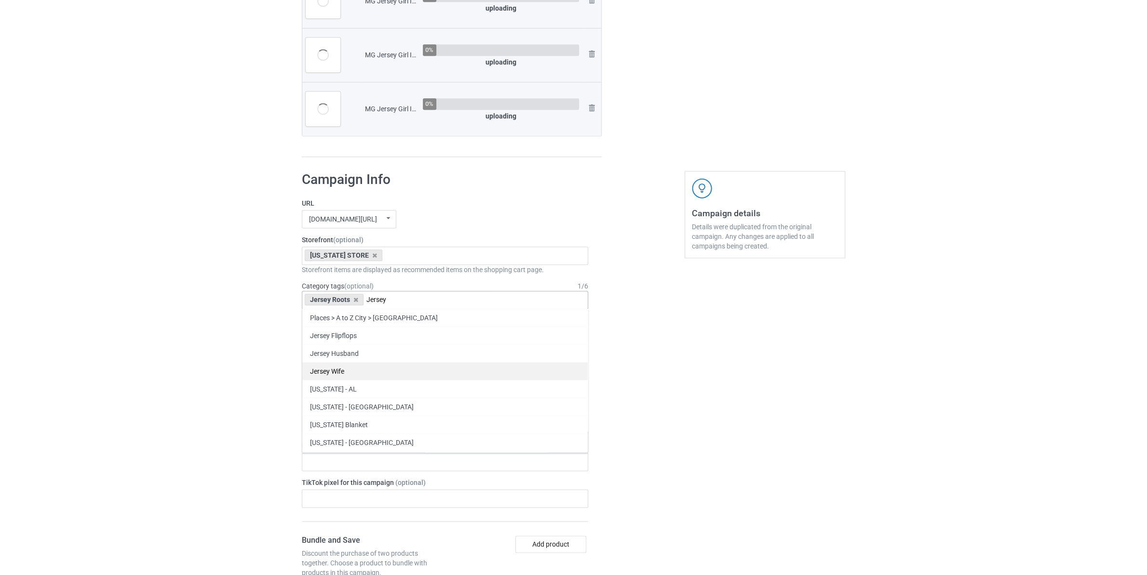
type input "Jersey"
click at [347, 377] on div "Jersey Wife" at bounding box center [444, 371] width 285 height 18
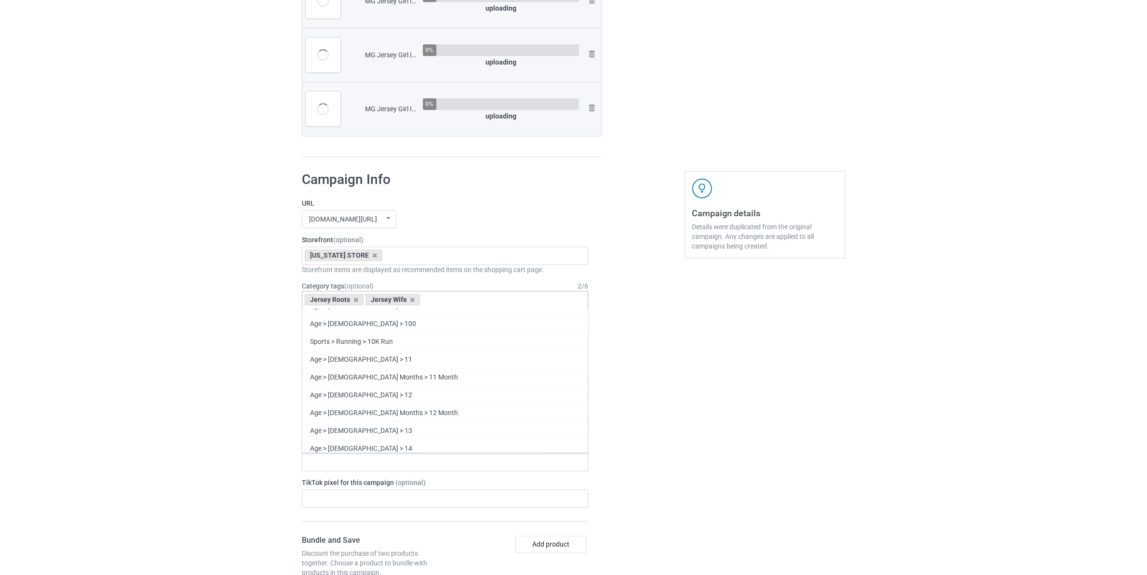
paste input "Jersey"
type input "Jersey"
click at [362, 401] on div "[US_STATE] T-shirt" at bounding box center [444, 397] width 285 height 18
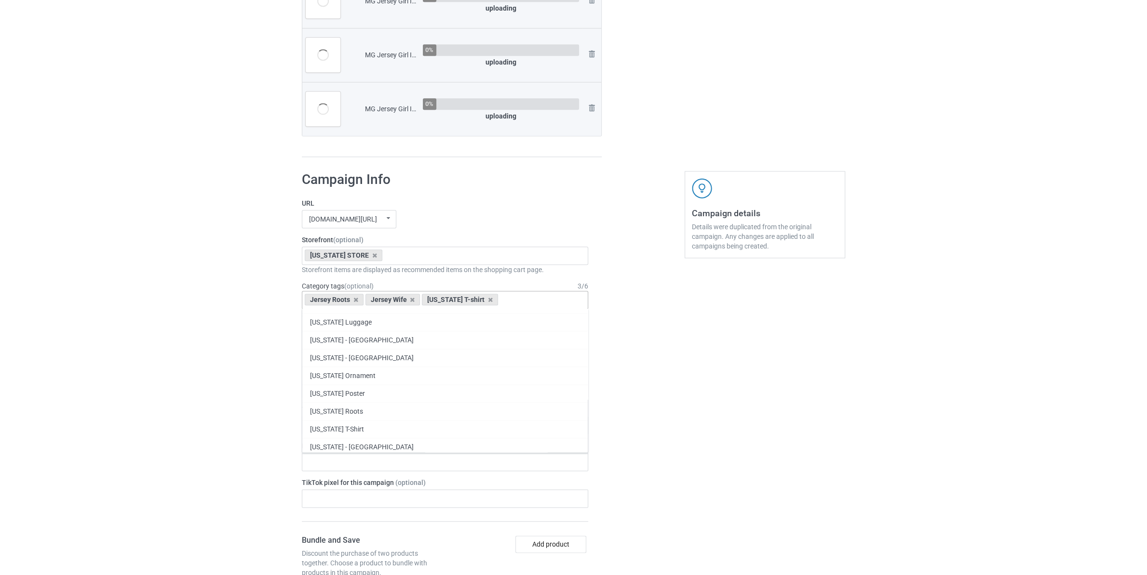
paste input "Jersey"
type input "Jersey"
click at [352, 355] on div "[US_STATE] Girl" at bounding box center [444, 347] width 285 height 18
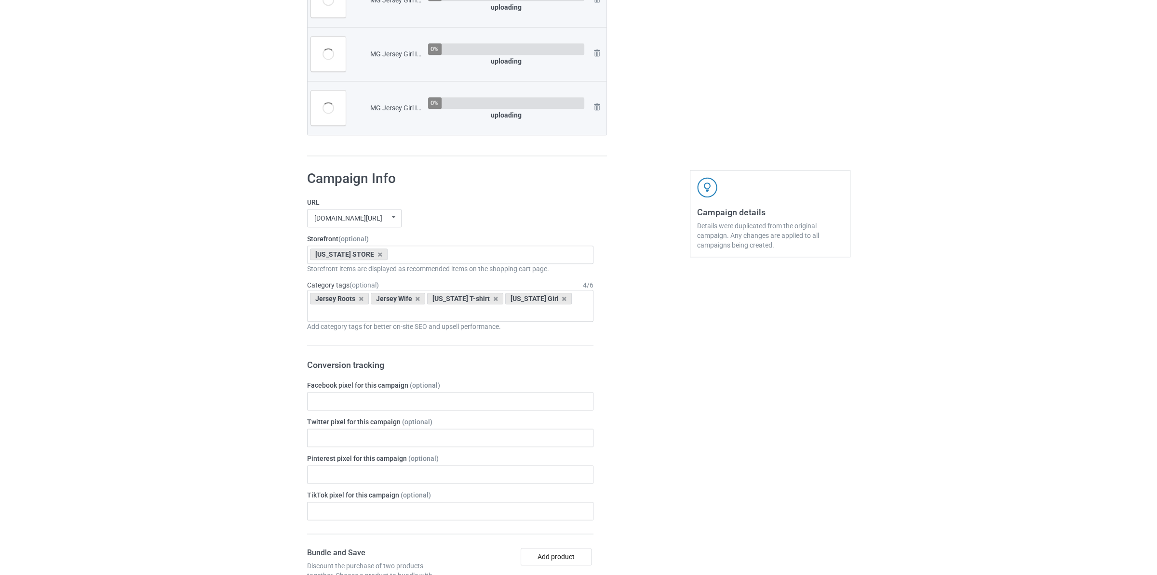
scroll to position [1779, 0]
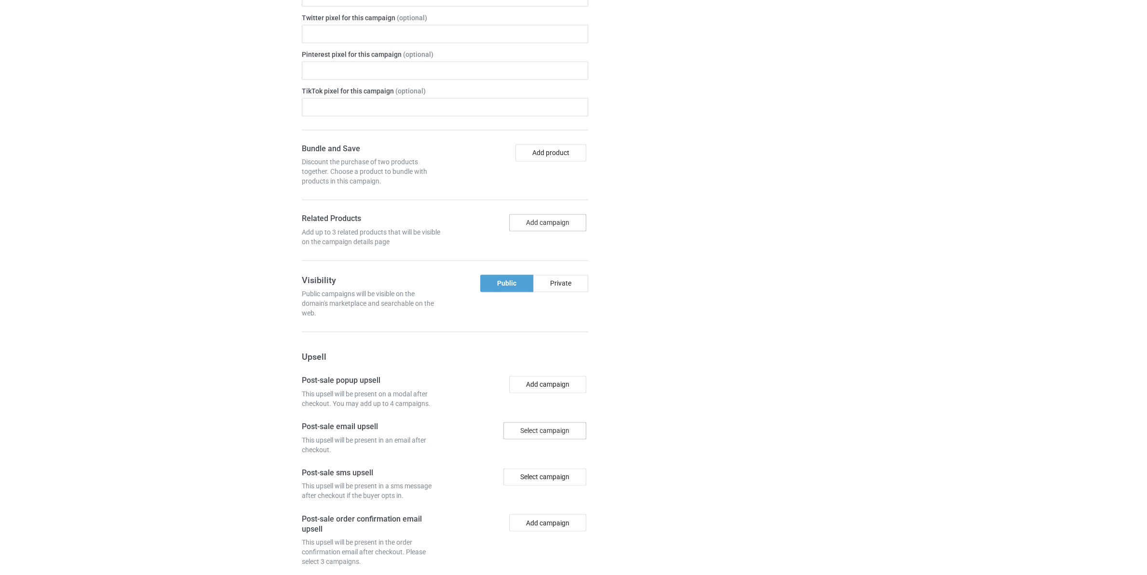
click at [555, 228] on button "Add campaign" at bounding box center [547, 222] width 77 height 17
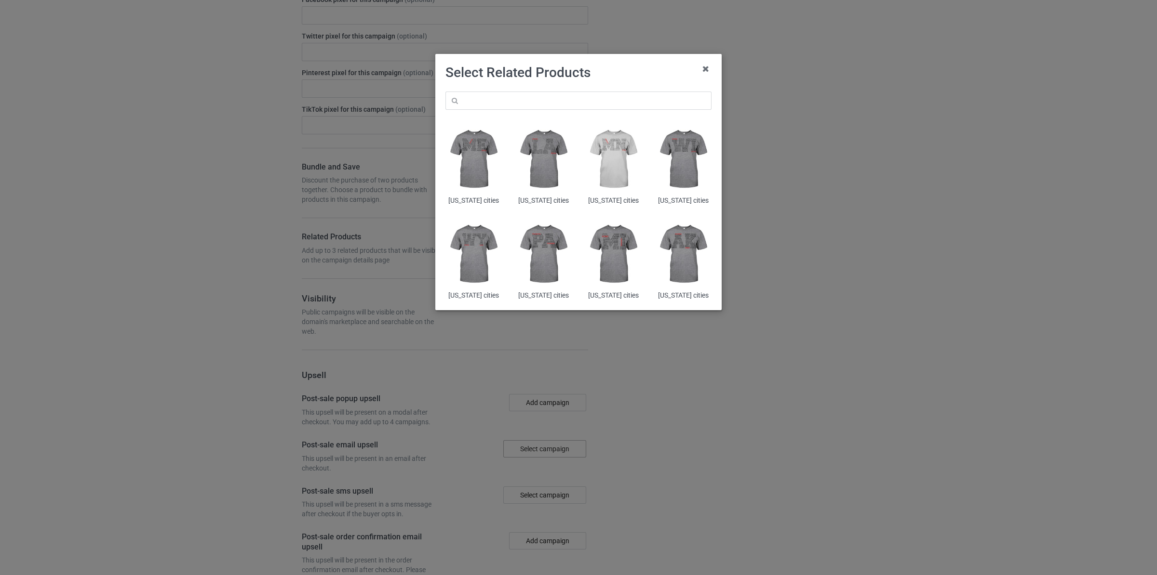
scroll to position [1798, 0]
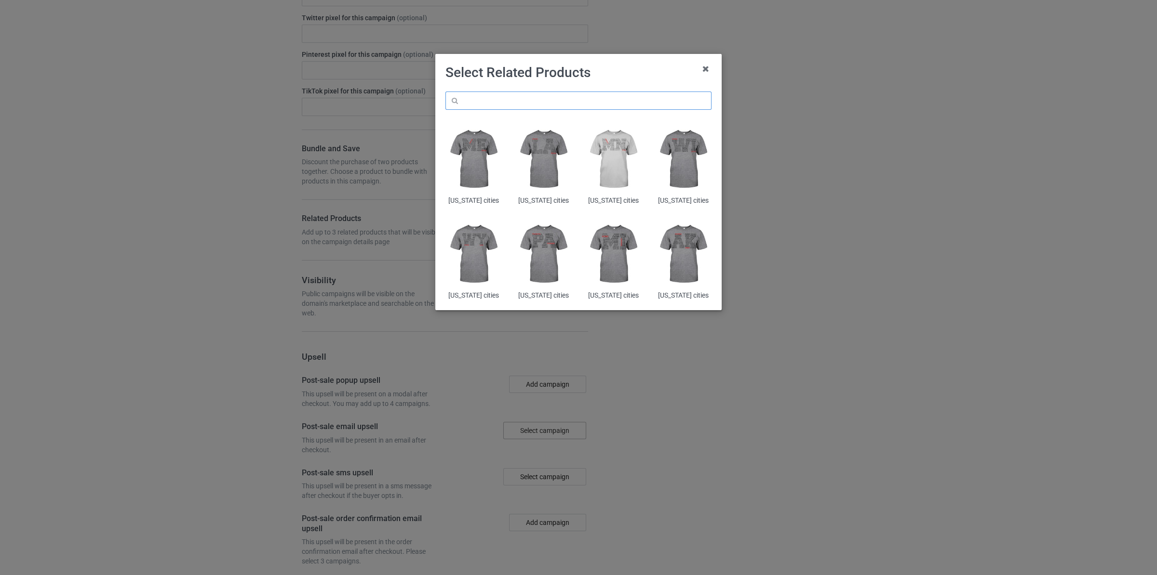
click at [532, 105] on input "text" at bounding box center [578, 101] width 266 height 18
paste input "Jersey"
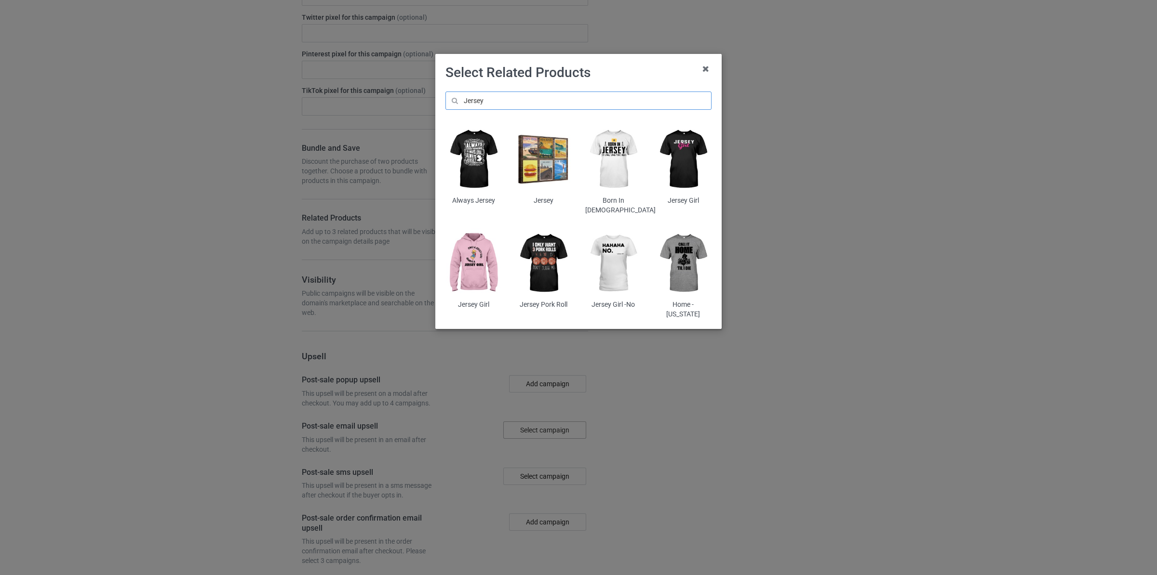
type input "Jersey"
click at [484, 251] on img at bounding box center [473, 263] width 56 height 70
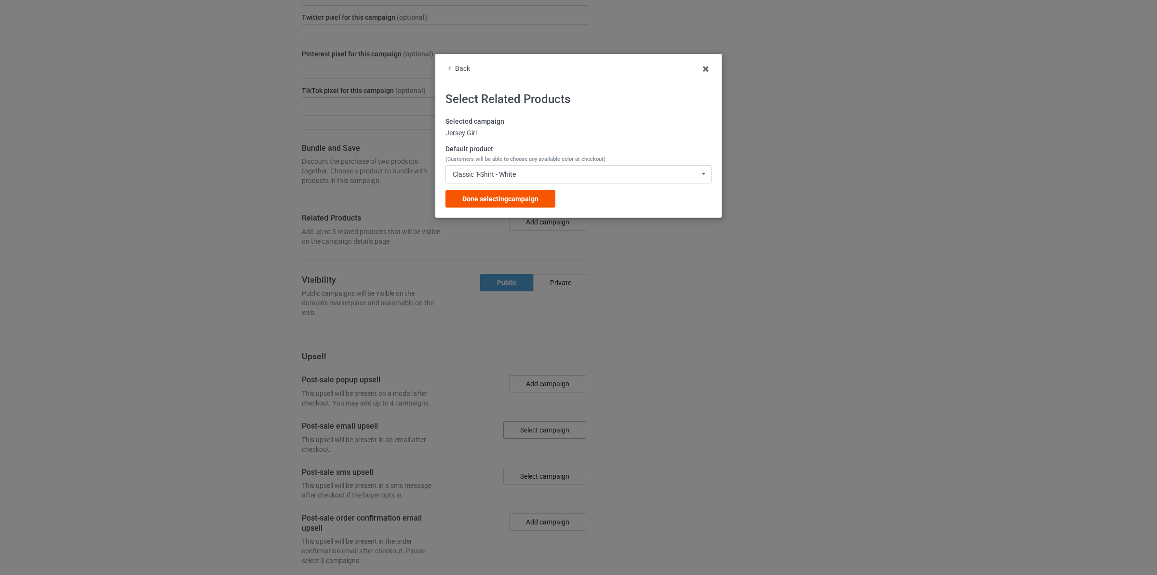
click at [532, 197] on span "Done selecting campaign" at bounding box center [500, 199] width 76 height 8
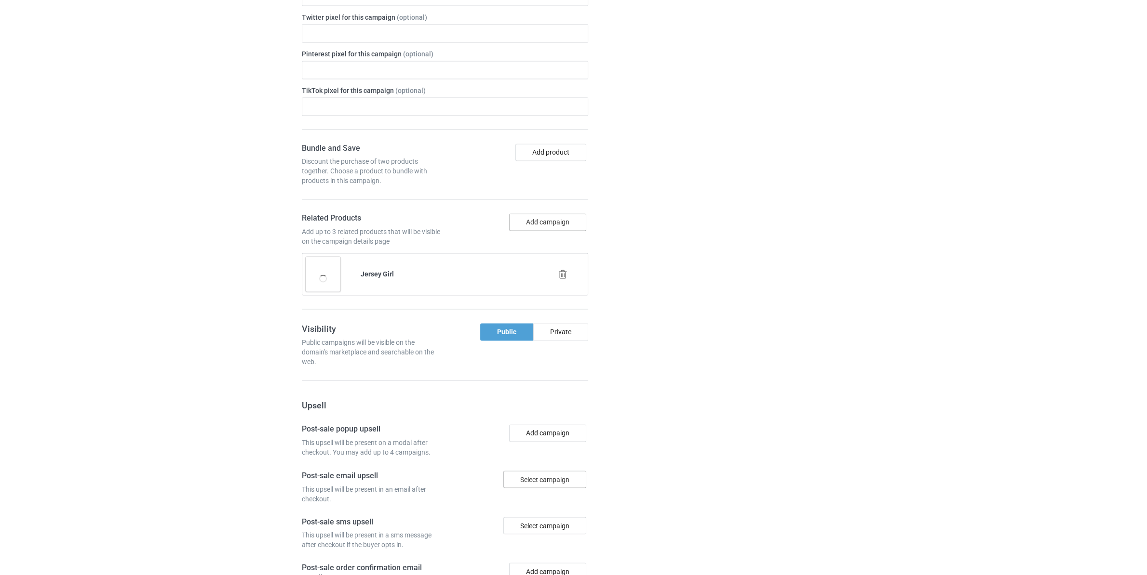
click at [556, 231] on button "Add campaign" at bounding box center [547, 222] width 77 height 17
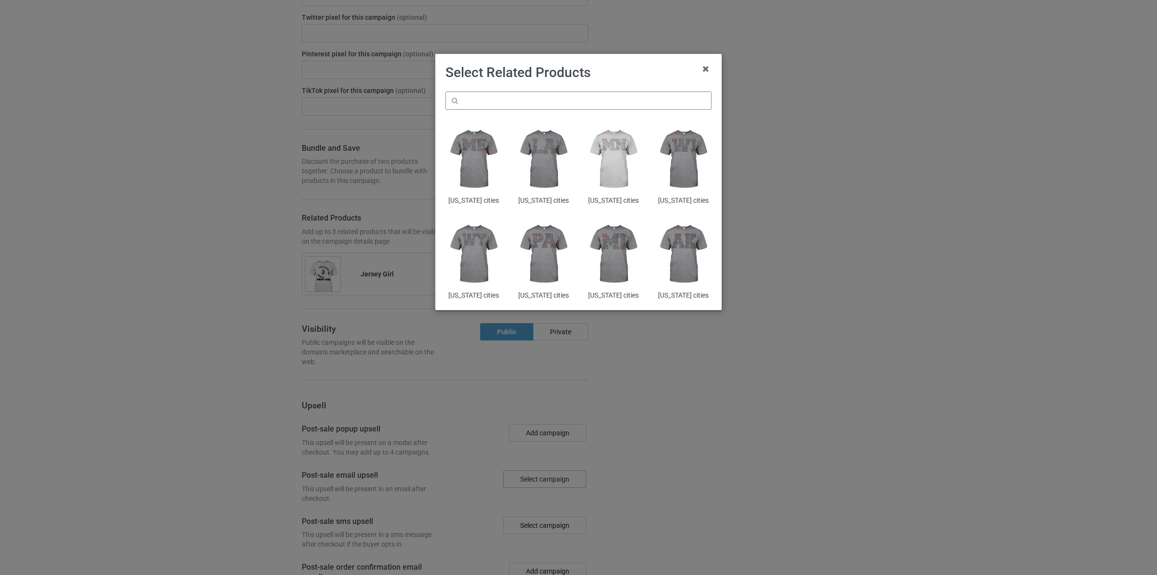
click at [566, 101] on input "text" at bounding box center [578, 101] width 266 height 18
paste input "Jersey"
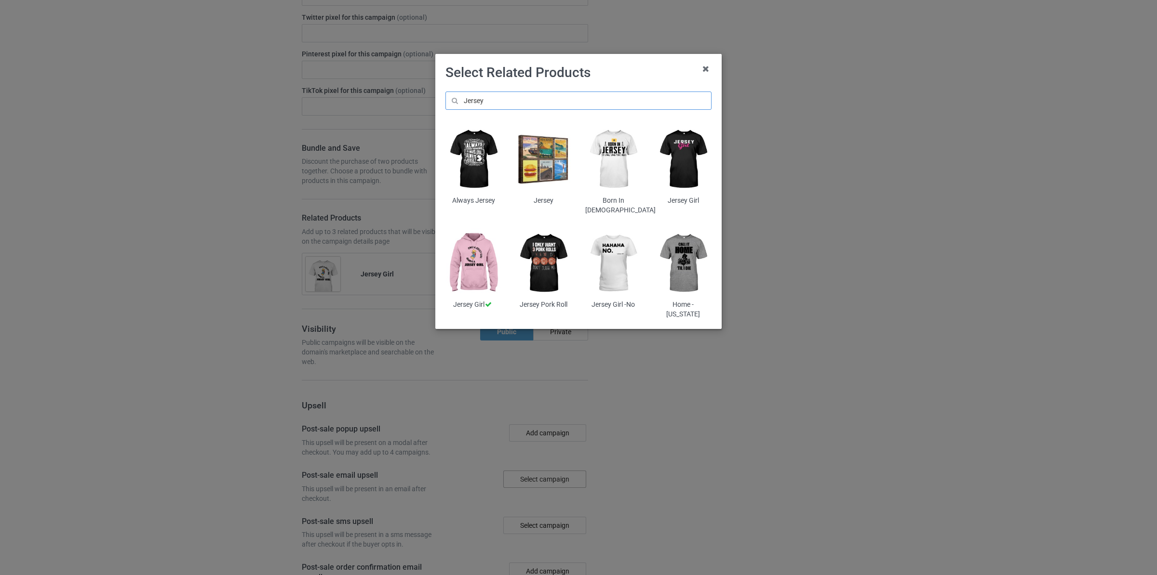
type input "Jersey"
click at [686, 270] on img at bounding box center [683, 263] width 56 height 70
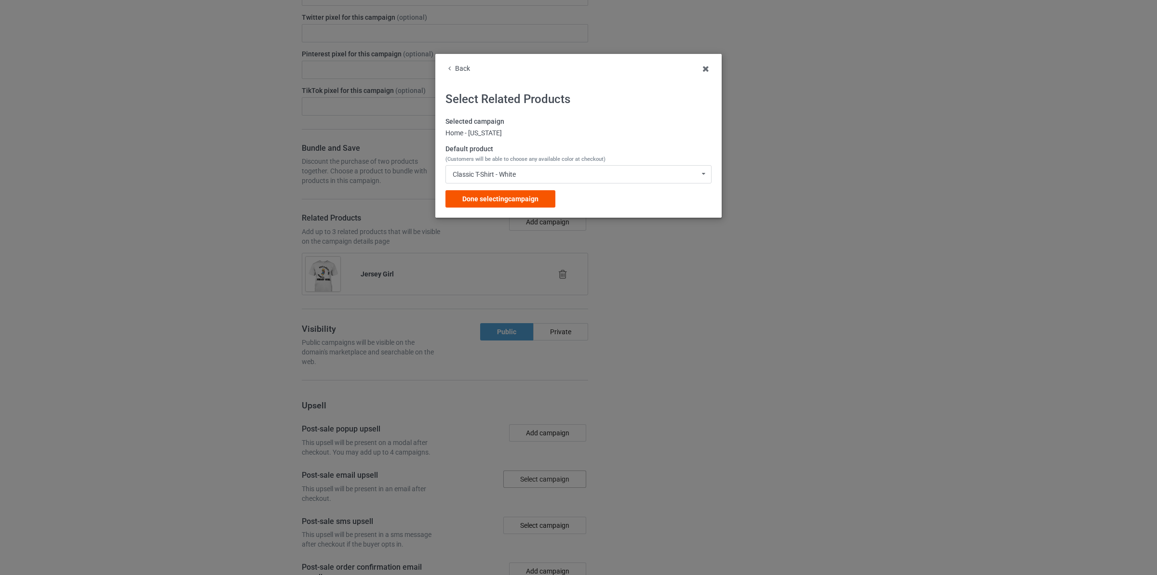
click at [530, 204] on div "Done selecting campaign" at bounding box center [500, 198] width 110 height 17
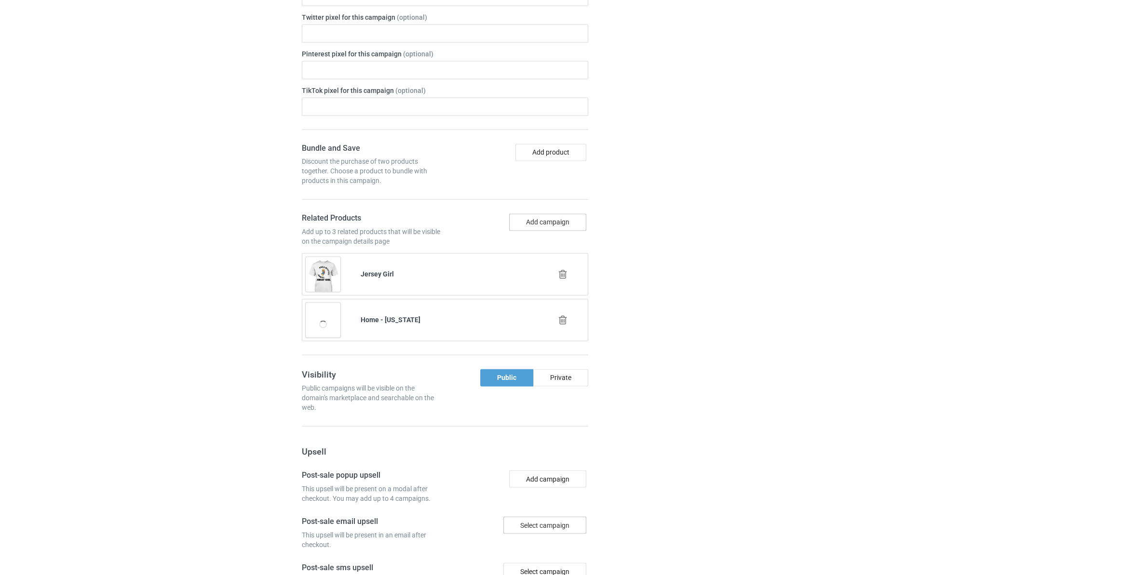
click at [554, 222] on button "Add campaign" at bounding box center [547, 222] width 77 height 17
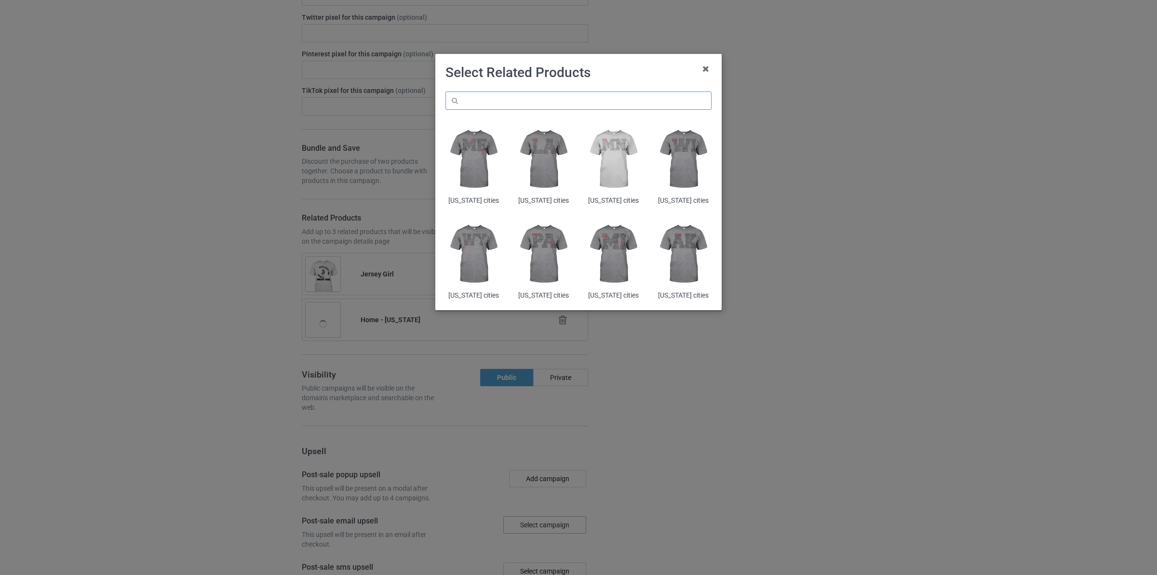
click at [522, 107] on input "text" at bounding box center [578, 101] width 266 height 18
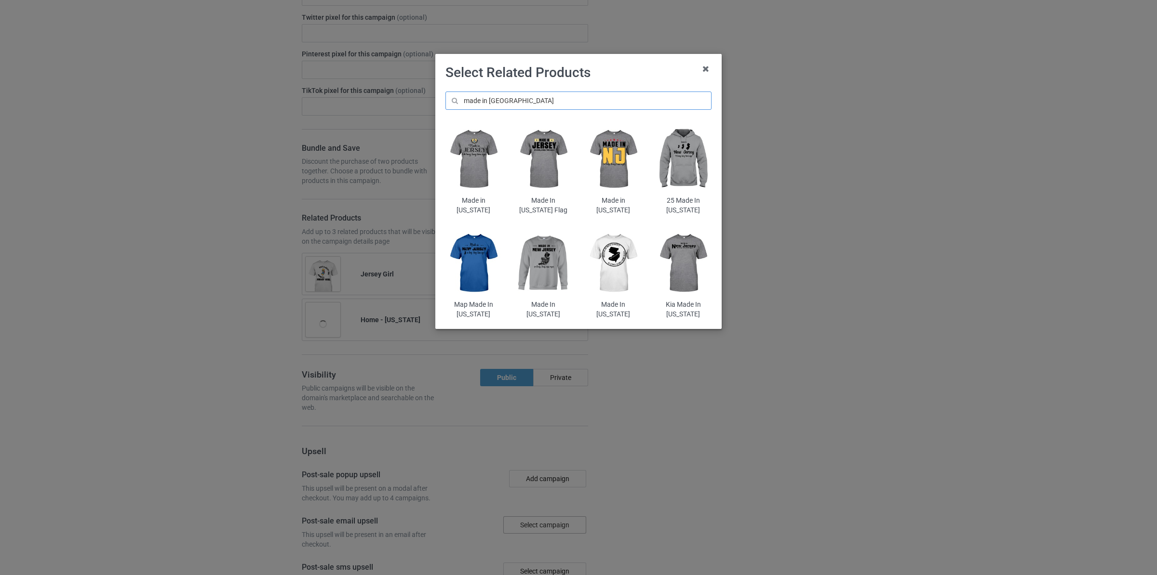
type input "made in [GEOGRAPHIC_DATA]"
click at [465, 157] on img at bounding box center [473, 159] width 56 height 70
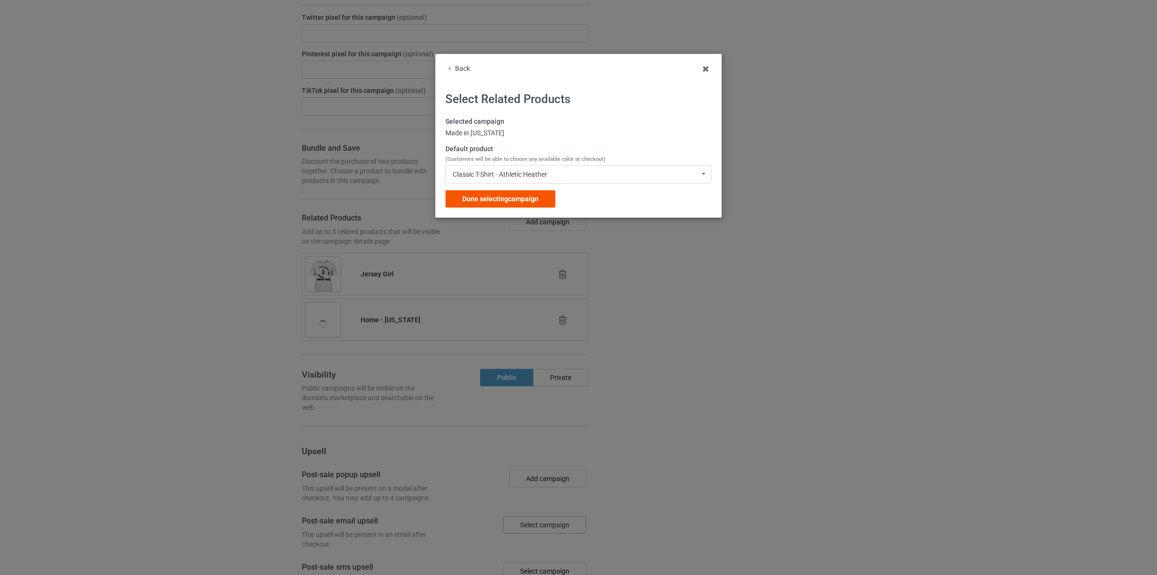
click at [527, 195] on div "Done selecting campaign" at bounding box center [500, 198] width 110 height 17
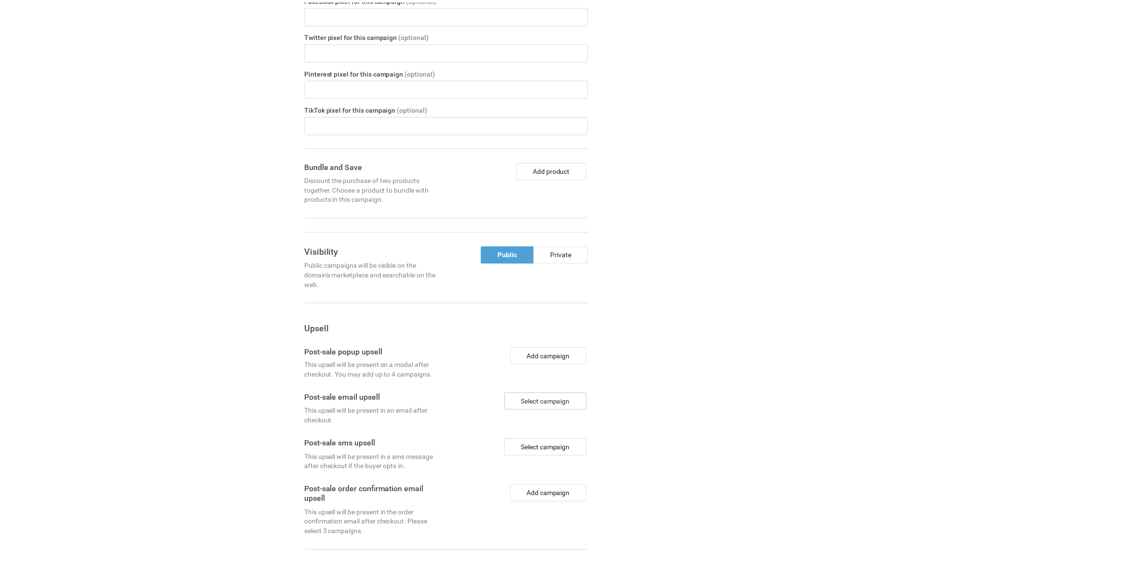
scroll to position [1890, 0]
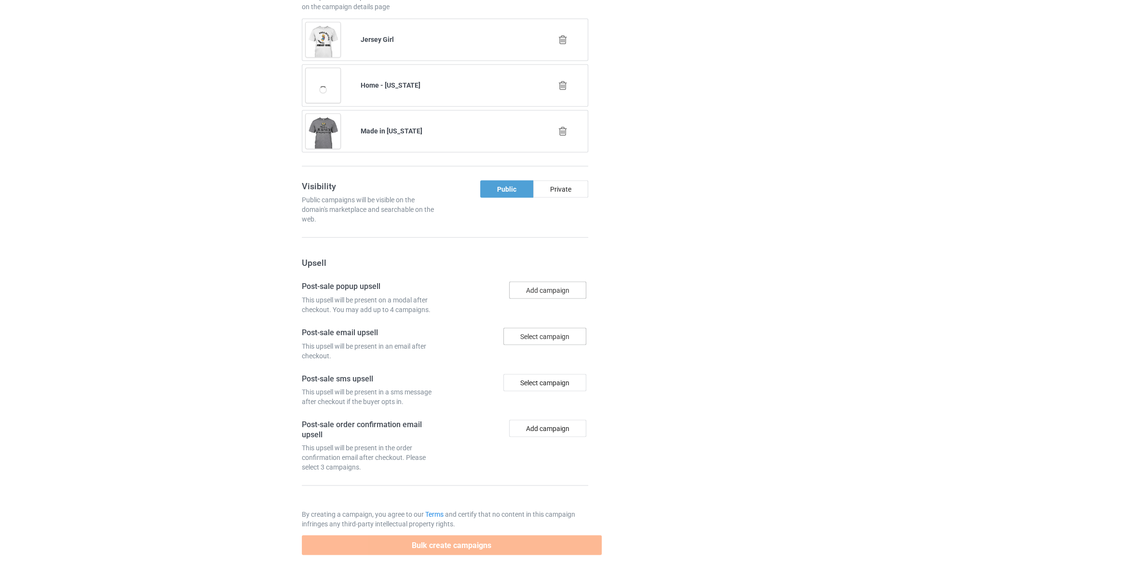
click at [552, 287] on button "Add campaign" at bounding box center [547, 289] width 77 height 17
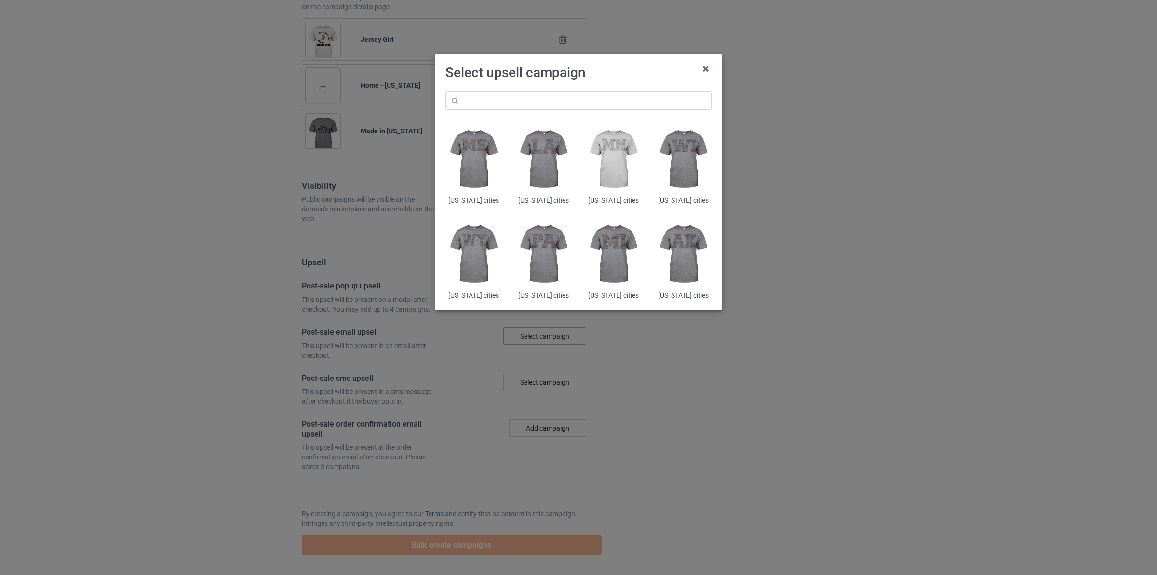
click at [553, 91] on div "[US_STATE] cities [US_STATE] cities [US_STATE] cities [US_STATE] cities [US_STA…" at bounding box center [579, 196] width 280 height 222
click at [553, 104] on input "text" at bounding box center [578, 101] width 266 height 18
paste input "made in [GEOGRAPHIC_DATA]"
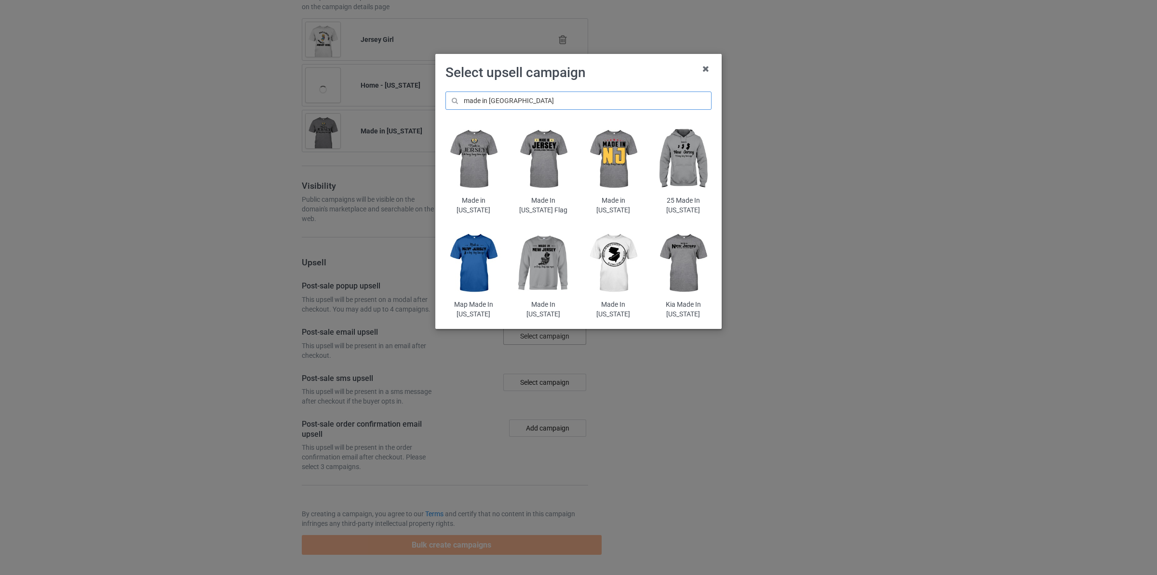
type input "made in [GEOGRAPHIC_DATA]"
click at [539, 156] on img at bounding box center [543, 159] width 56 height 70
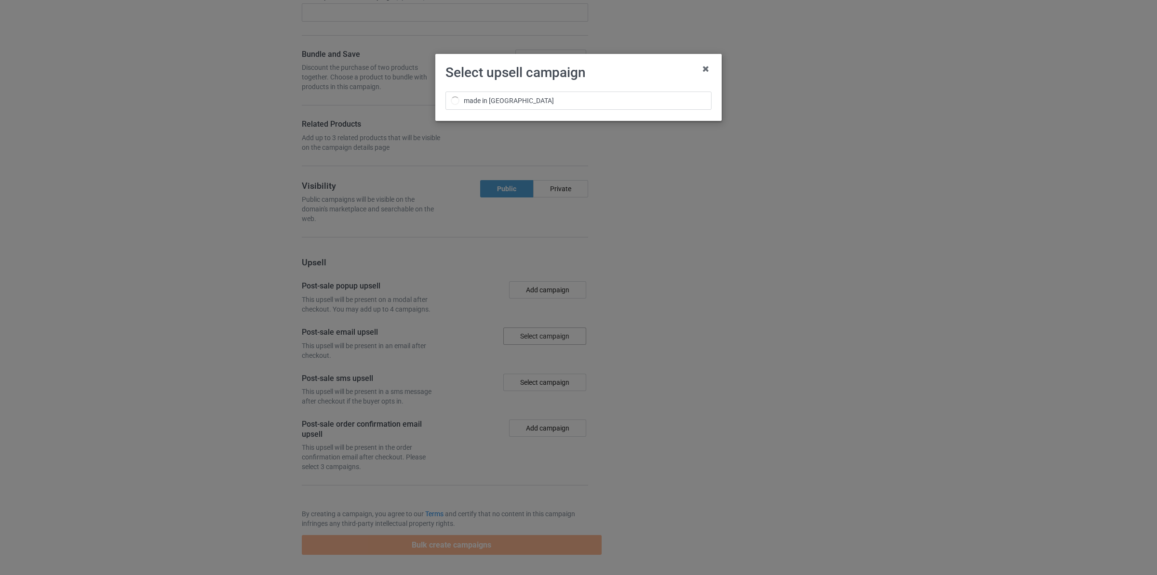
scroll to position [2010, 0]
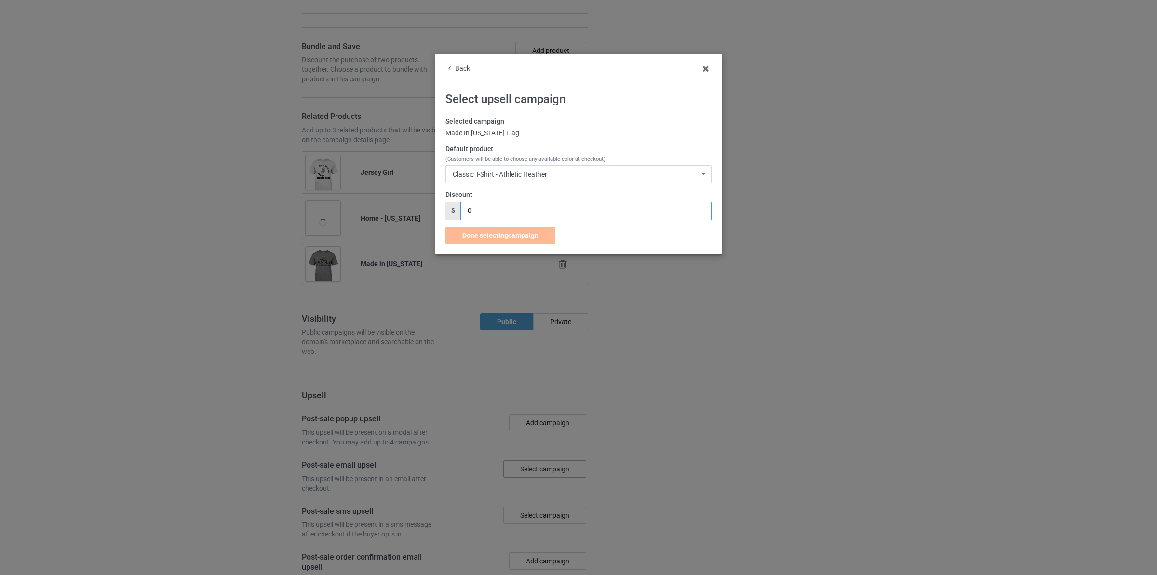
click at [511, 216] on input "0" at bounding box center [585, 211] width 251 height 18
type input "2"
click at [511, 233] on span "Done selecting campaign" at bounding box center [500, 236] width 76 height 8
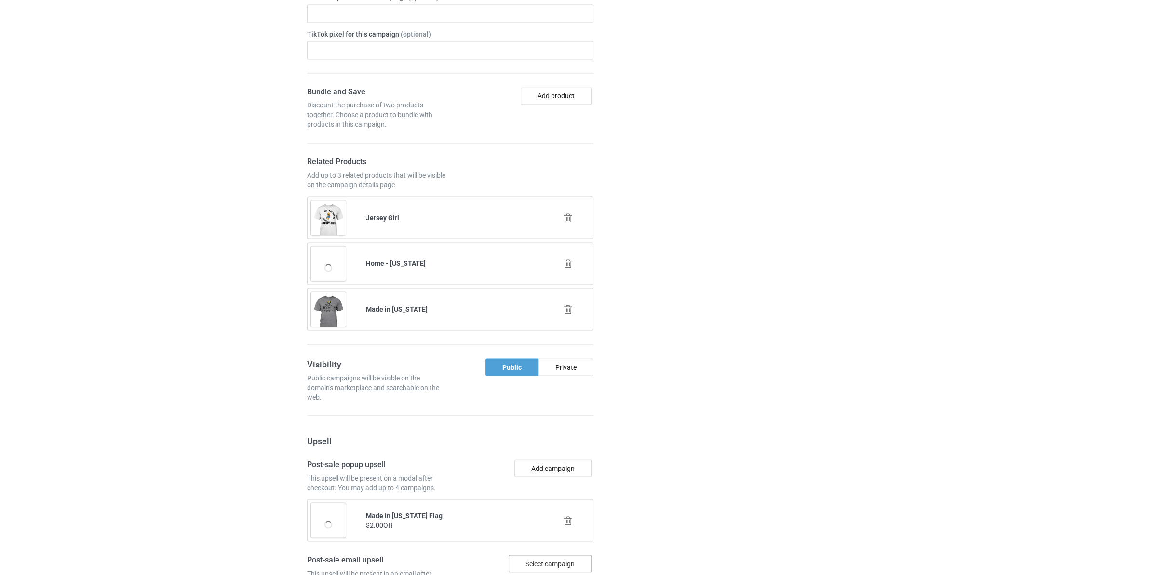
scroll to position [2201, 0]
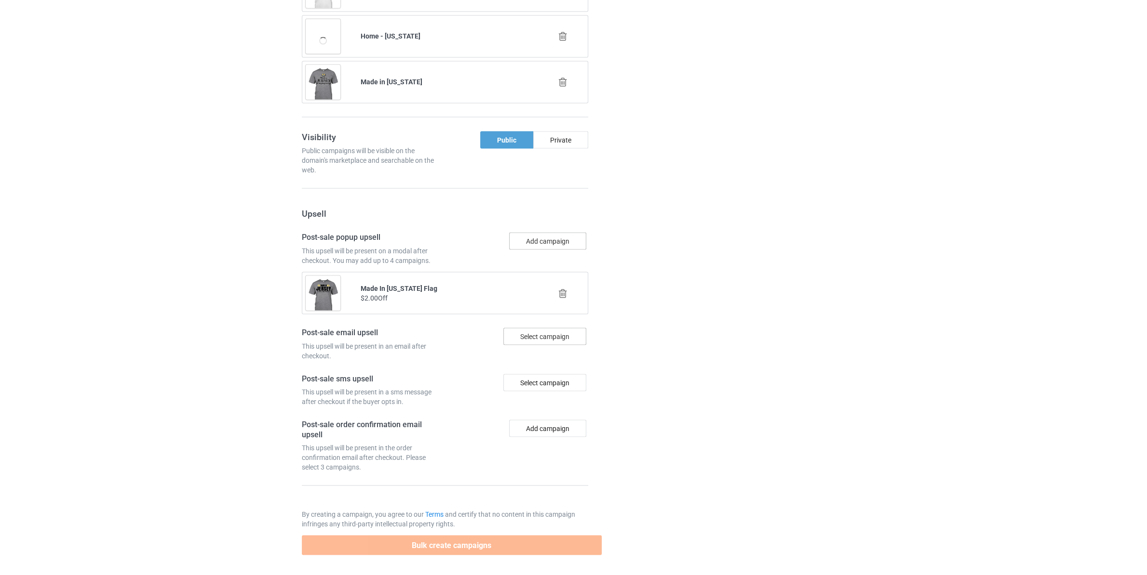
click at [544, 246] on button "Add campaign" at bounding box center [547, 240] width 77 height 17
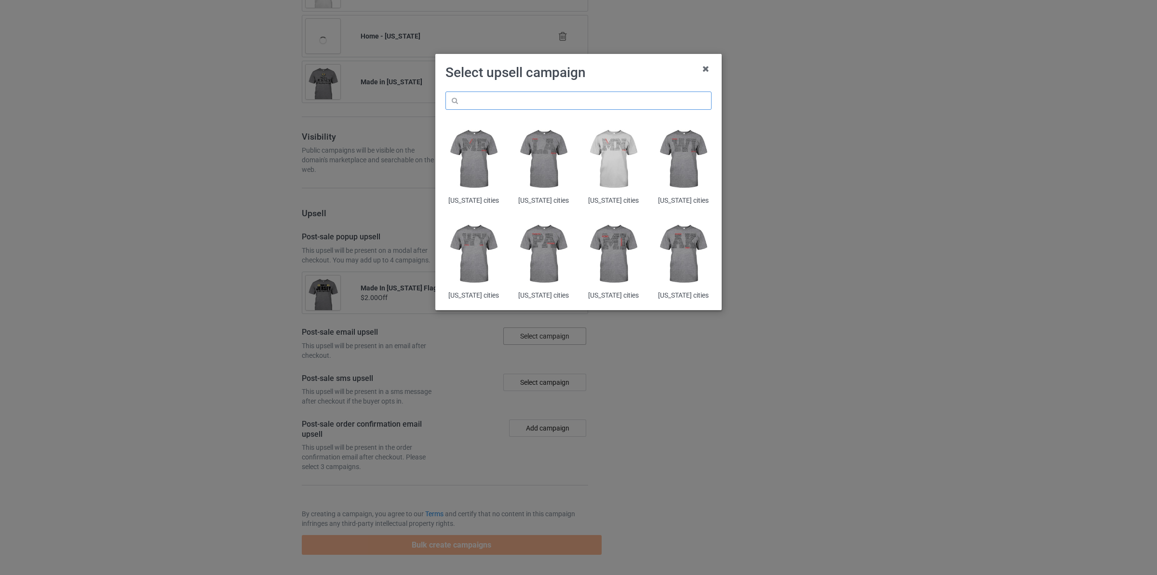
click at [568, 98] on input "text" at bounding box center [578, 101] width 266 height 18
paste input "made in [GEOGRAPHIC_DATA]"
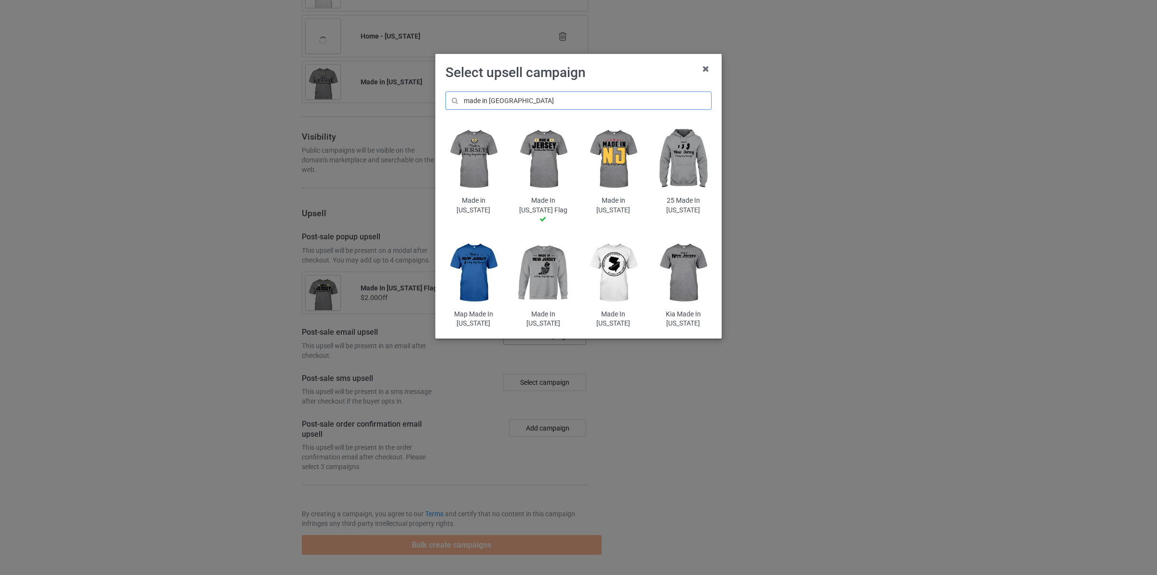
type input "made in [GEOGRAPHIC_DATA]"
click at [615, 255] on img at bounding box center [613, 273] width 56 height 70
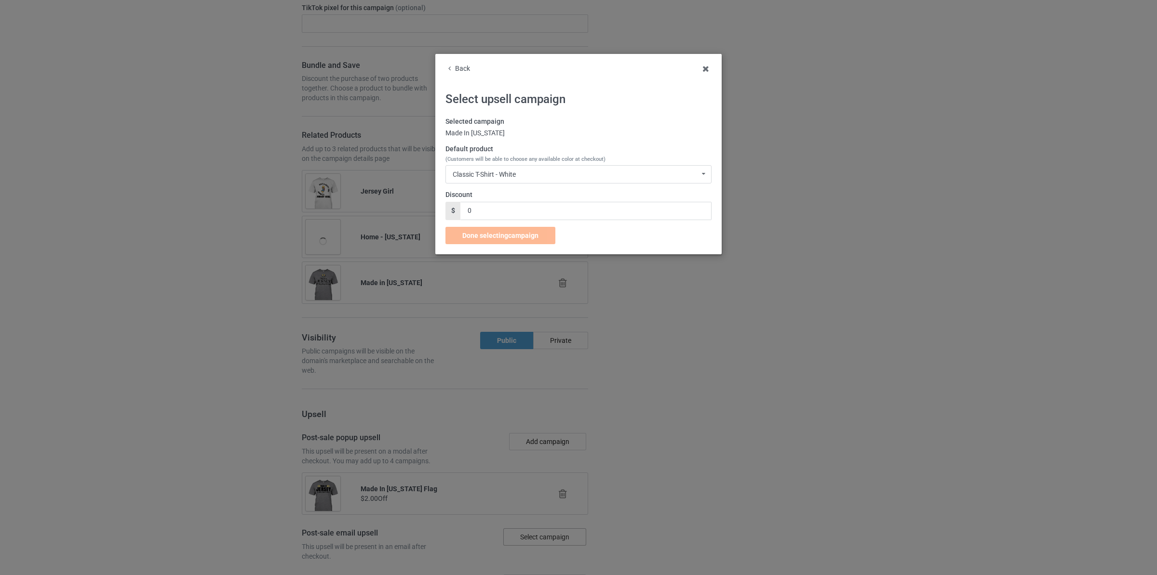
scroll to position [2046, 0]
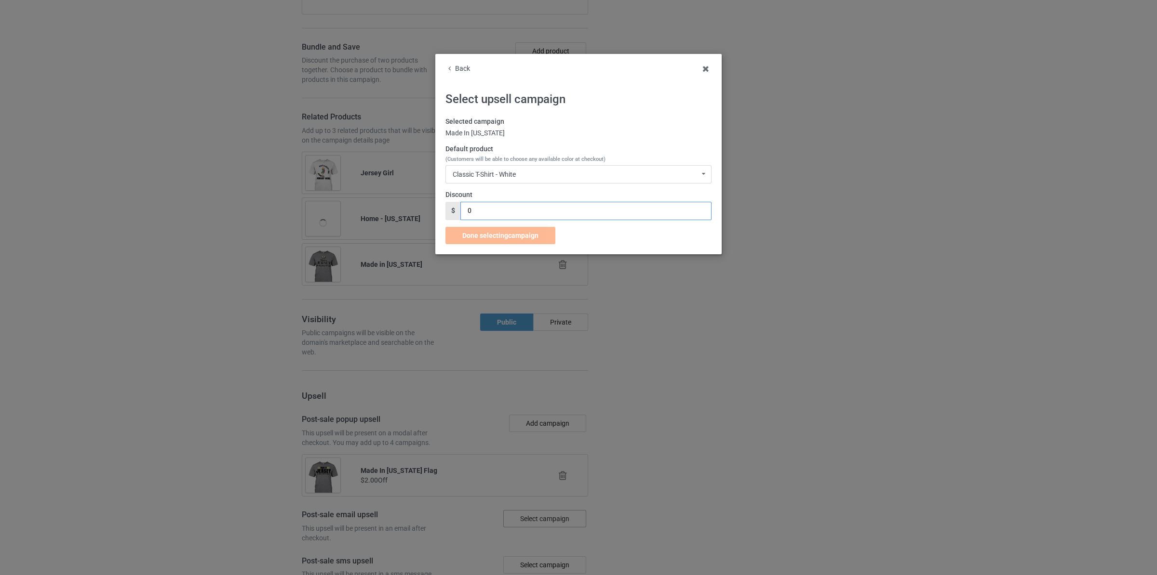
click at [484, 210] on input "0" at bounding box center [585, 211] width 251 height 18
type input "2"
click at [506, 233] on span "Done selecting campaign" at bounding box center [500, 236] width 76 height 8
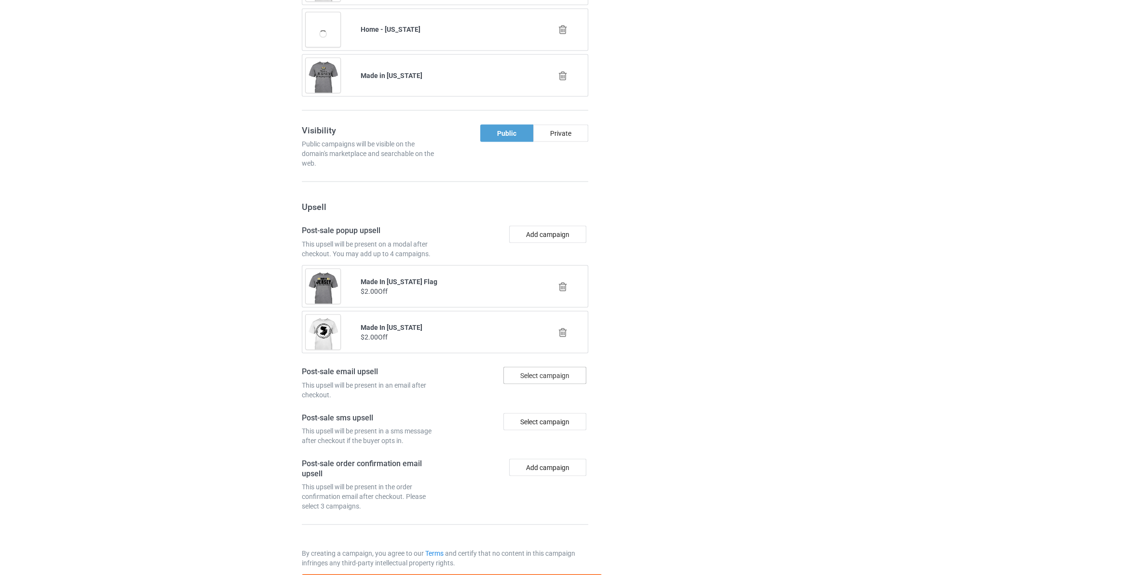
scroll to position [2302, 0]
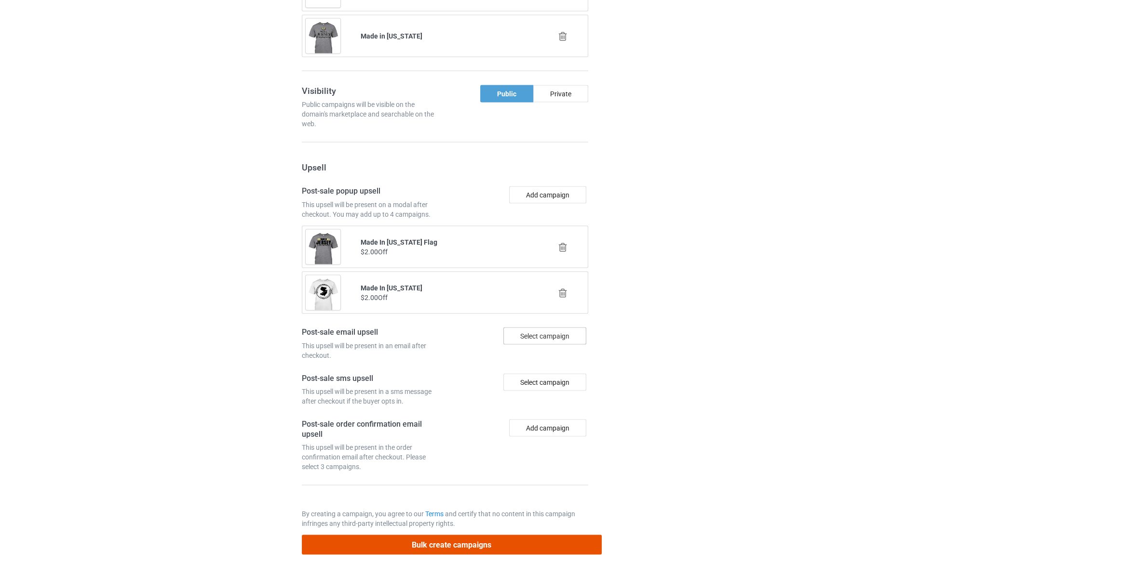
click at [478, 547] on button "Bulk create campaigns" at bounding box center [452, 545] width 300 height 20
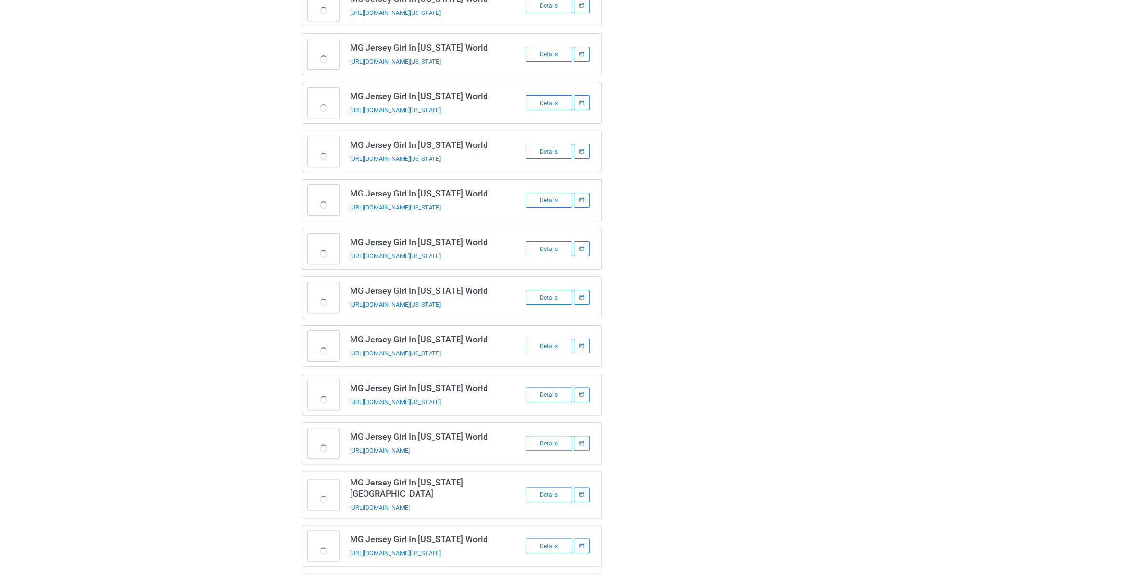
scroll to position [0, 0]
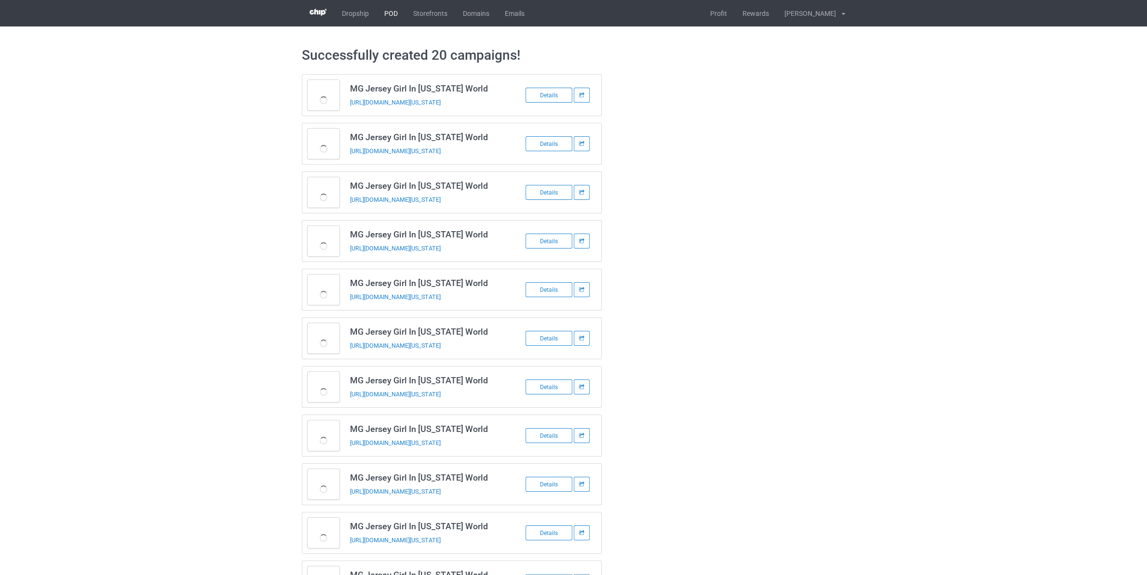
click at [393, 10] on link "POD" at bounding box center [390, 13] width 29 height 27
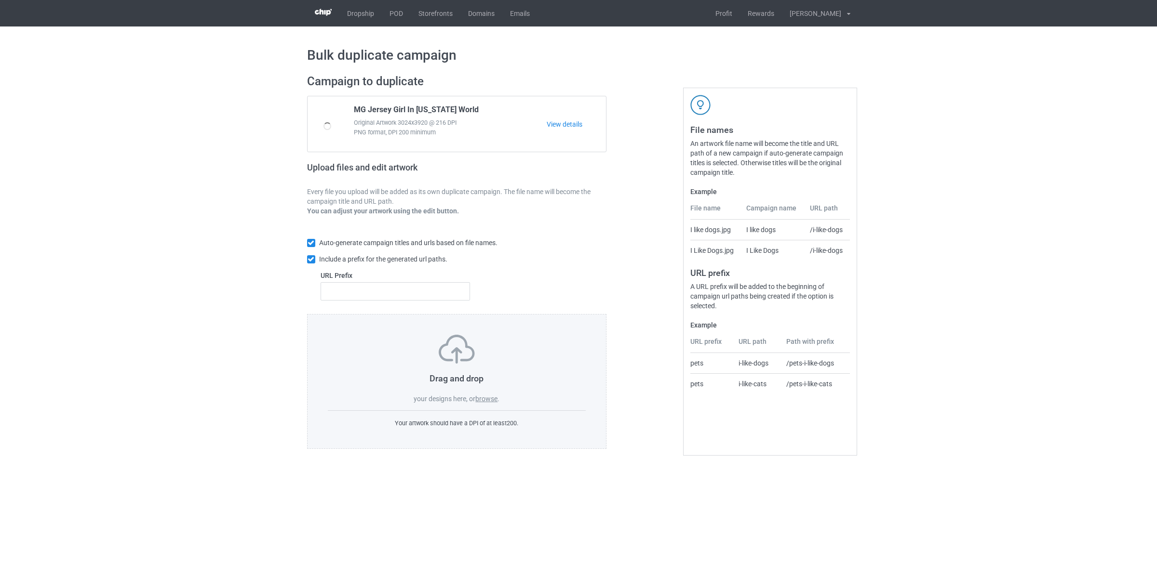
click at [492, 399] on label "browse" at bounding box center [486, 399] width 22 height 8
click at [0, 0] on input "browse" at bounding box center [0, 0] width 0 height 0
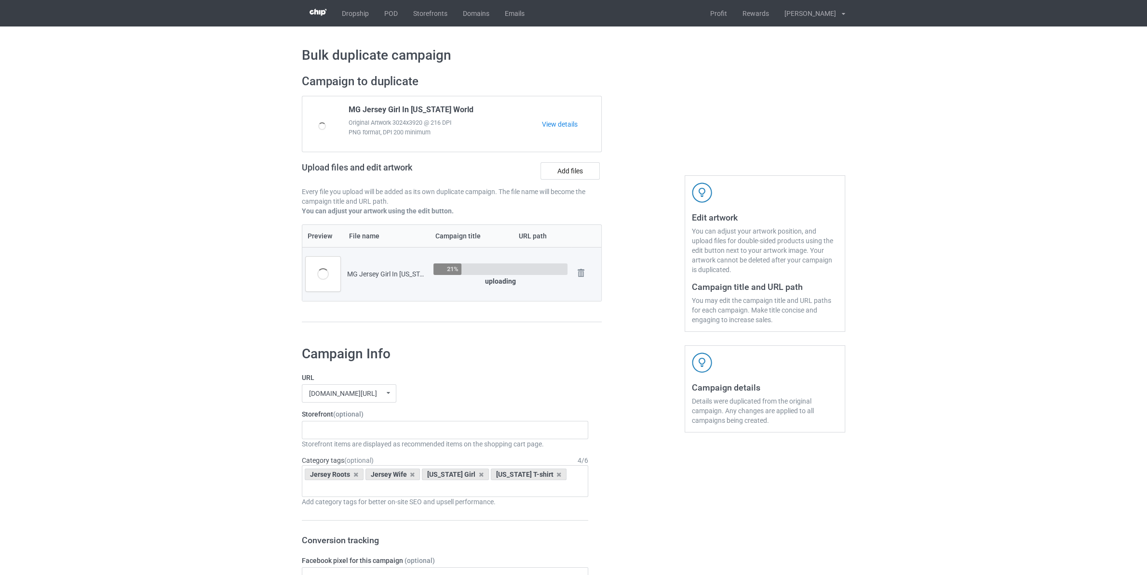
click at [366, 272] on div "MG Jersey Girl In [US_STATE] World.png" at bounding box center [387, 274] width 80 height 10
copy div "Jersey"
click at [372, 426] on div "Staten Island Store My Memories Store Netherlands Store Germany Store Chihuahua…" at bounding box center [445, 430] width 286 height 18
paste input "Jersey"
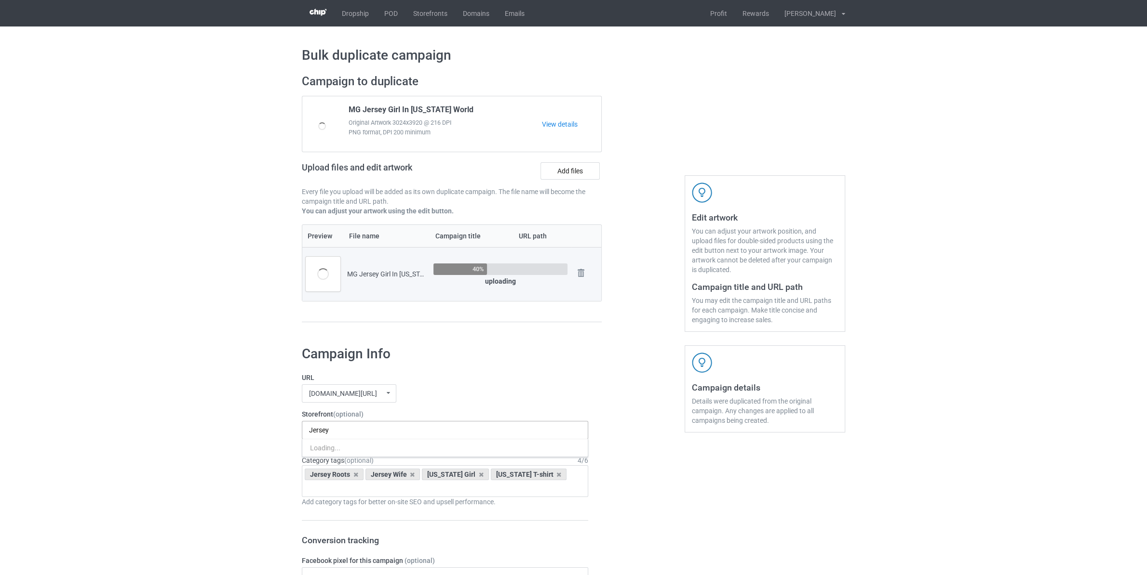
type input "Jersey"
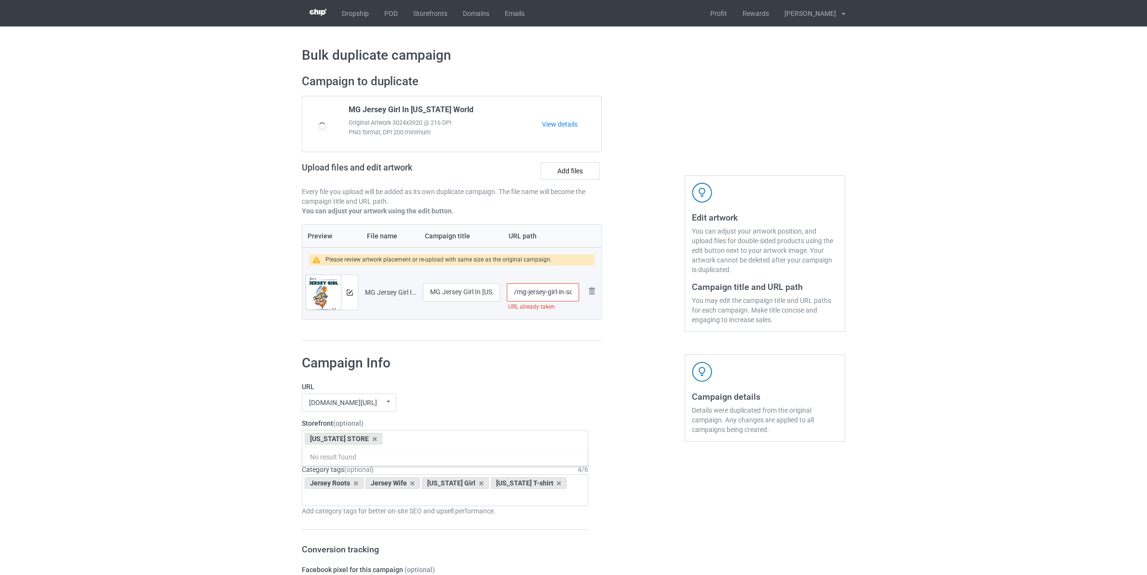
click at [549, 296] on input "/mg-jersey-girl-in-south-carolina-world" at bounding box center [543, 292] width 72 height 18
click at [544, 291] on input "/mg-jersey-girl-in-south-carolina-world" at bounding box center [543, 292] width 72 height 18
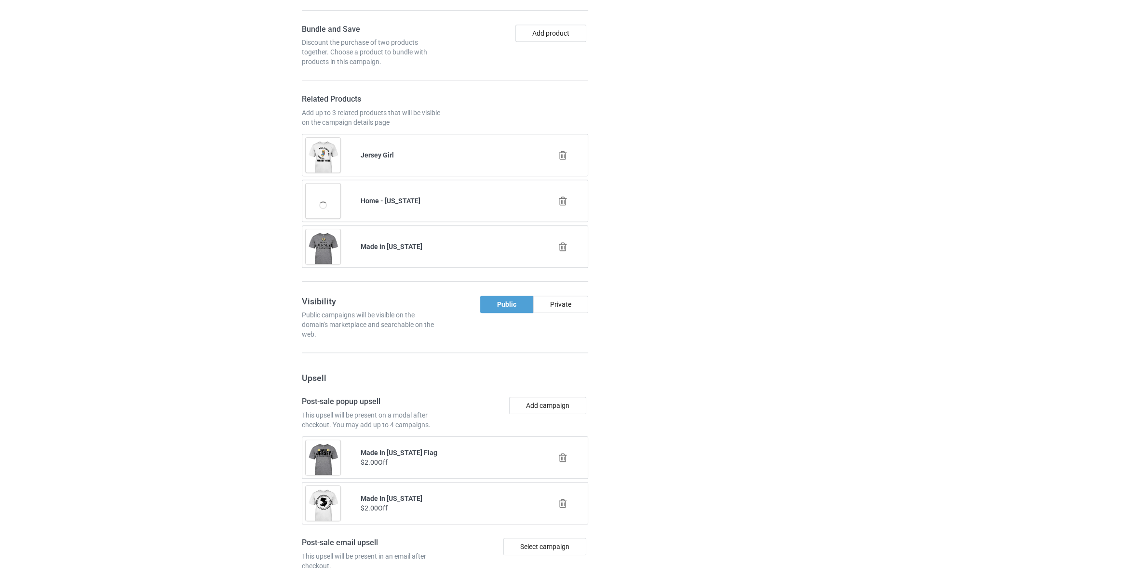
scroll to position [926, 0]
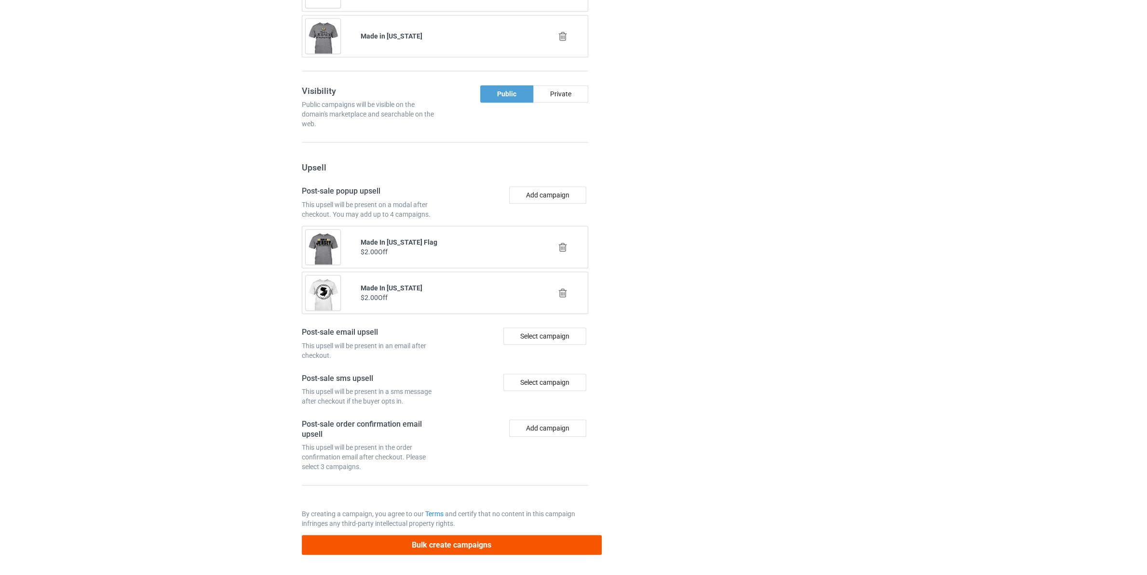
type input "/mg-jersey-girl-in-sc-world"
click at [549, 549] on button "Bulk create campaigns" at bounding box center [452, 545] width 300 height 20
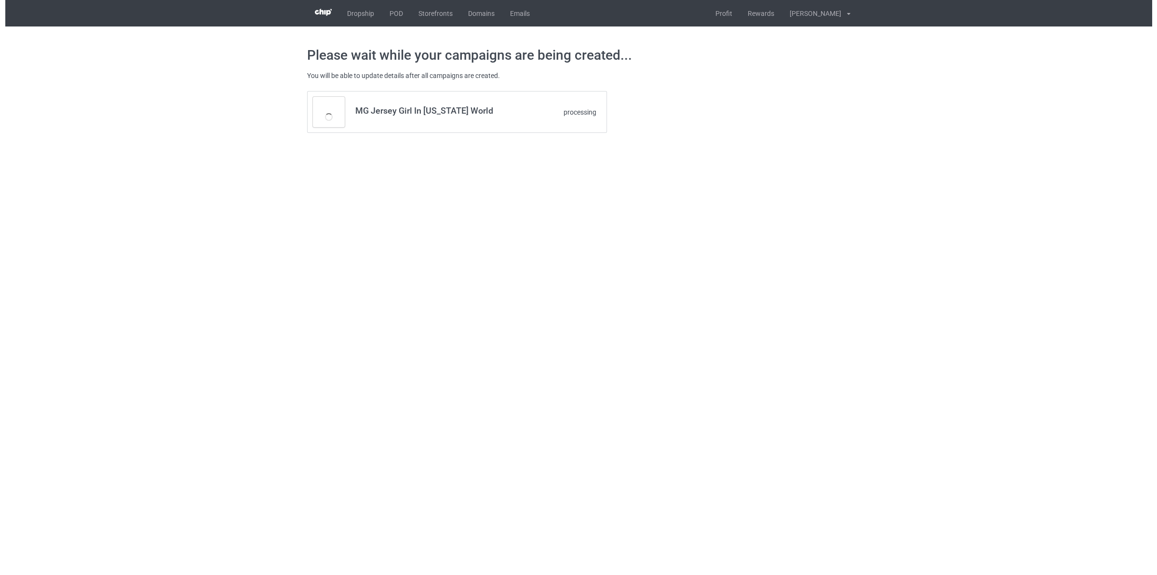
scroll to position [0, 0]
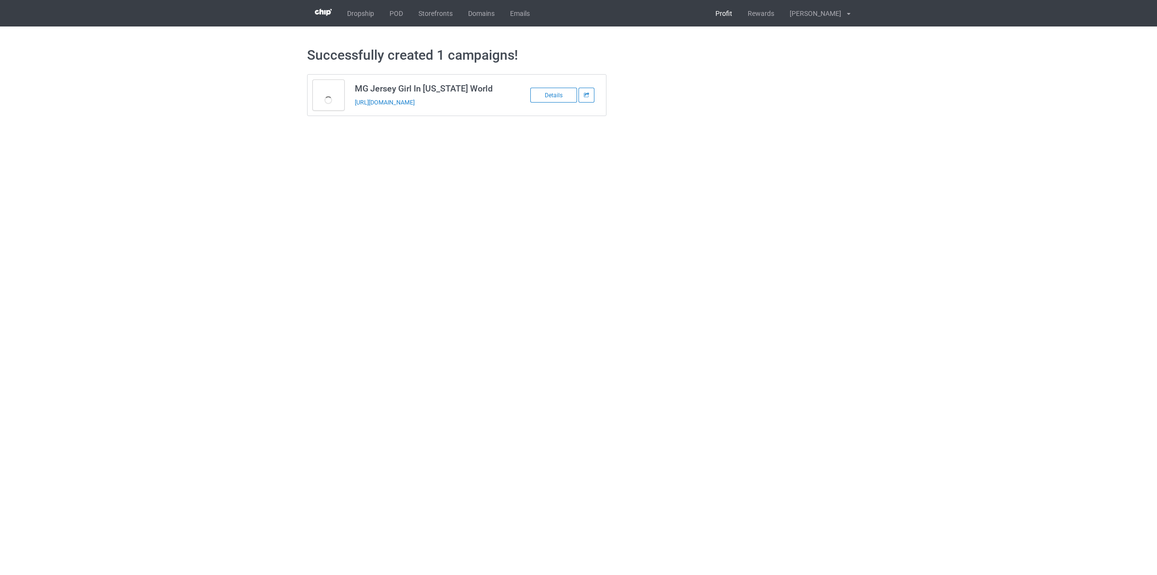
click at [734, 14] on link "Profit" at bounding box center [724, 13] width 32 height 27
